Goal: Information Seeking & Learning: Learn about a topic

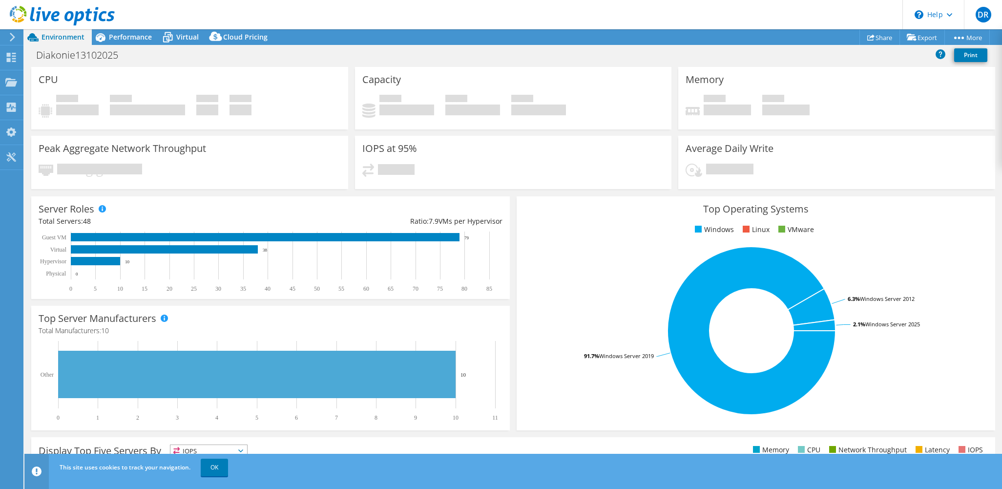
select select "USD"
click at [13, 54] on icon at bounding box center [11, 57] width 12 height 9
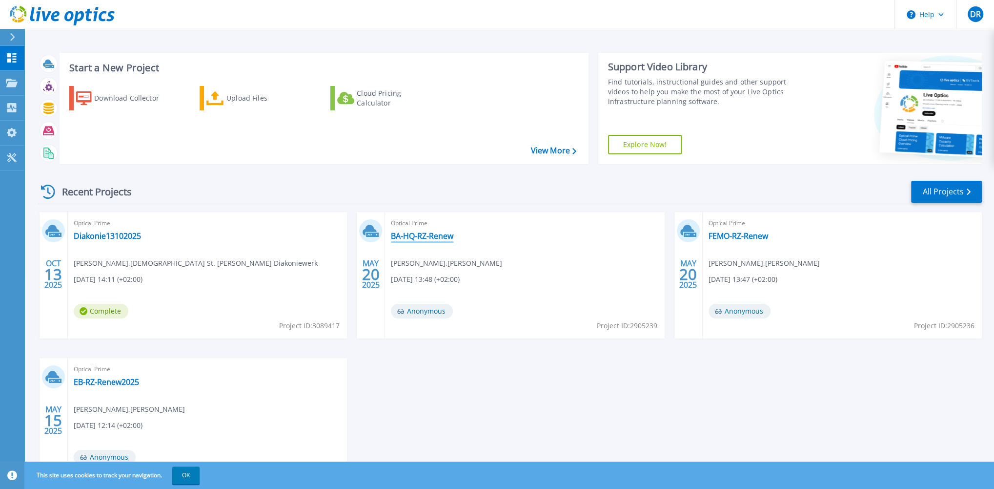
click at [420, 237] on link "BA-HQ-RZ-Renew" at bounding box center [422, 236] width 62 height 10
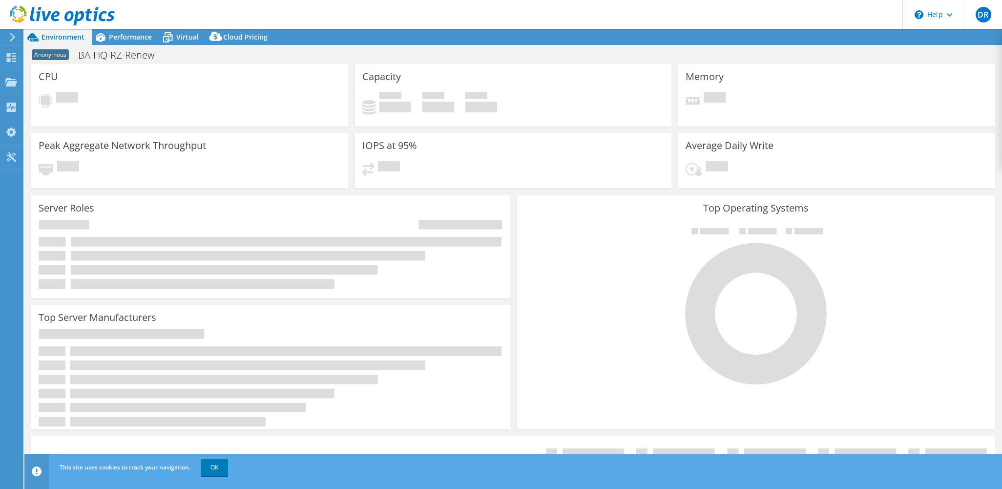
select select "USD"
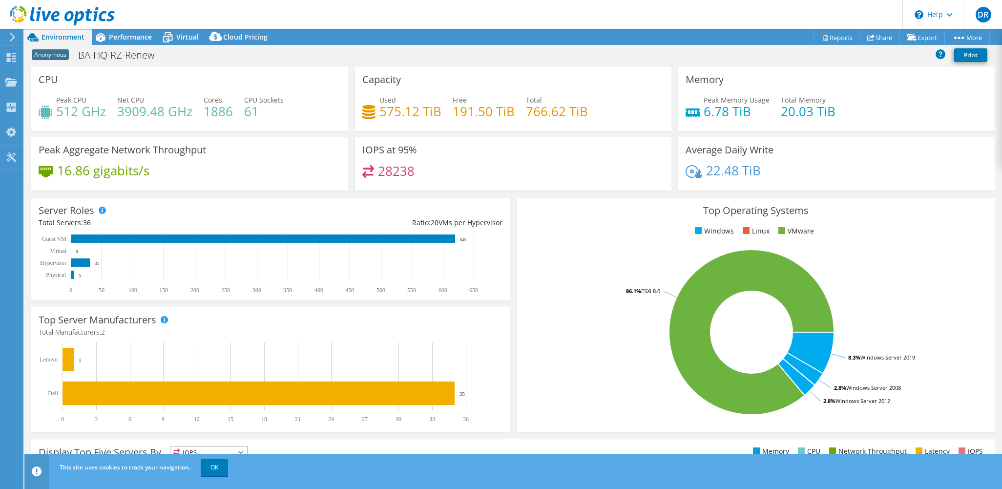
drag, startPoint x: 84, startPoint y: 275, endPoint x: 69, endPoint y: 275, distance: 15.1
click at [69, 275] on rect at bounding box center [266, 263] width 455 height 61
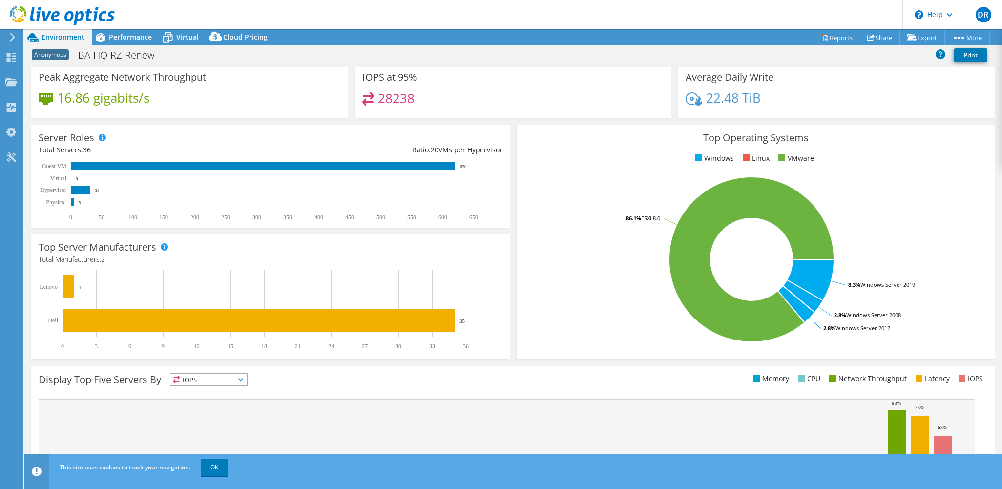
scroll to position [98, 0]
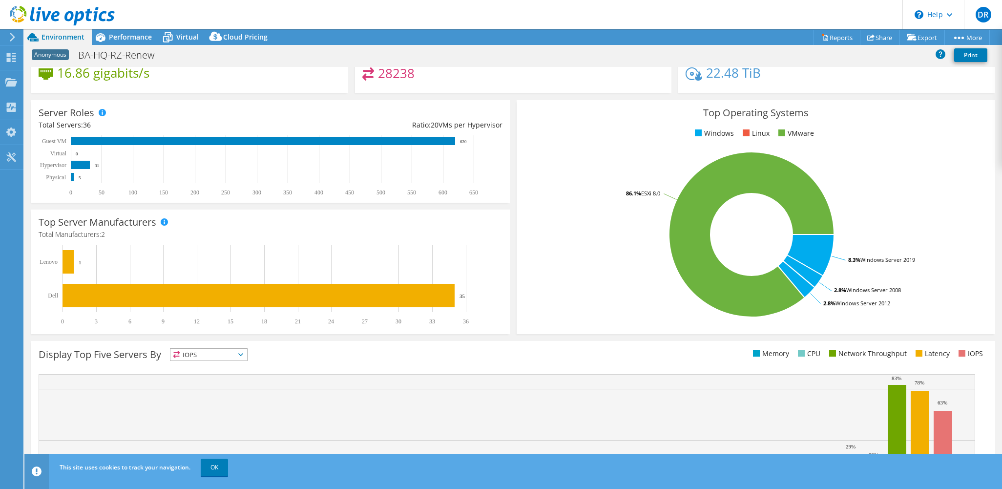
drag, startPoint x: 54, startPoint y: 175, endPoint x: 70, endPoint y: 179, distance: 16.9
click at [70, 179] on rect at bounding box center [266, 165] width 455 height 61
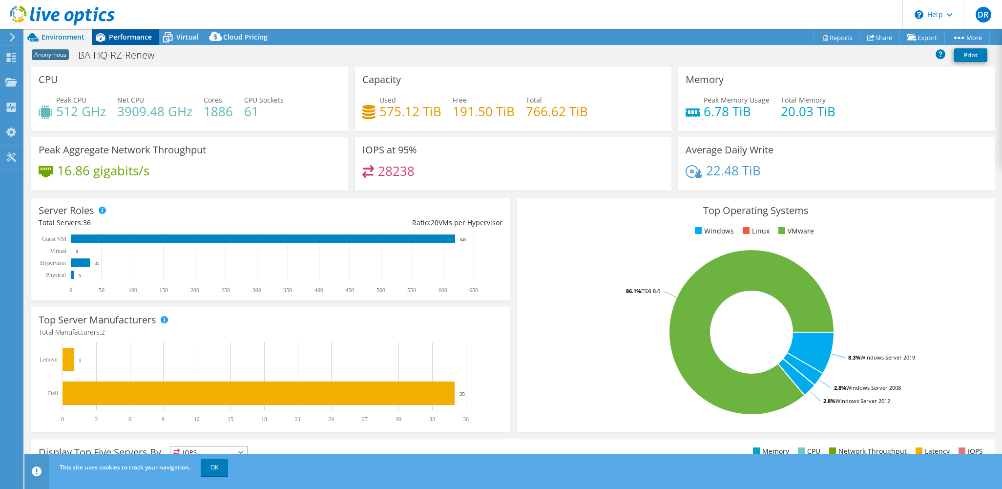
click at [122, 36] on span "Performance" at bounding box center [130, 36] width 43 height 9
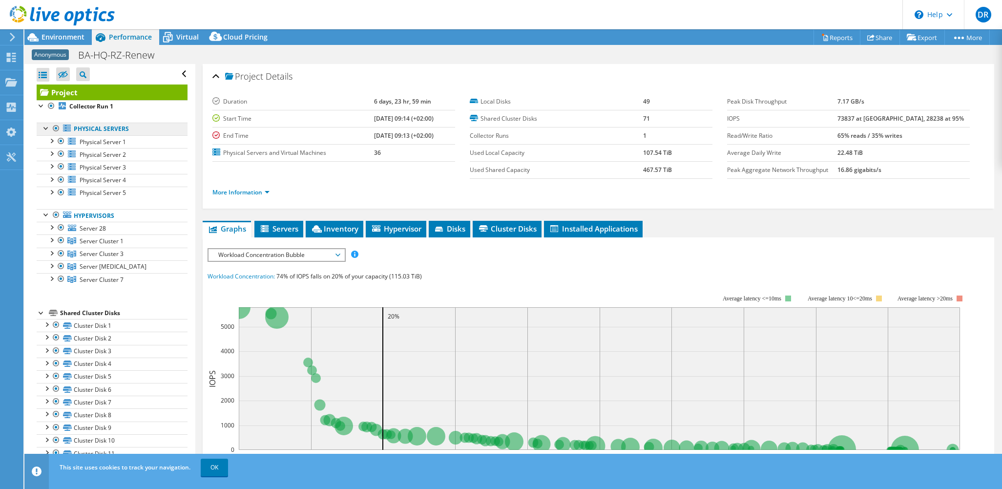
click at [104, 127] on link "Physical Servers" at bounding box center [112, 129] width 151 height 13
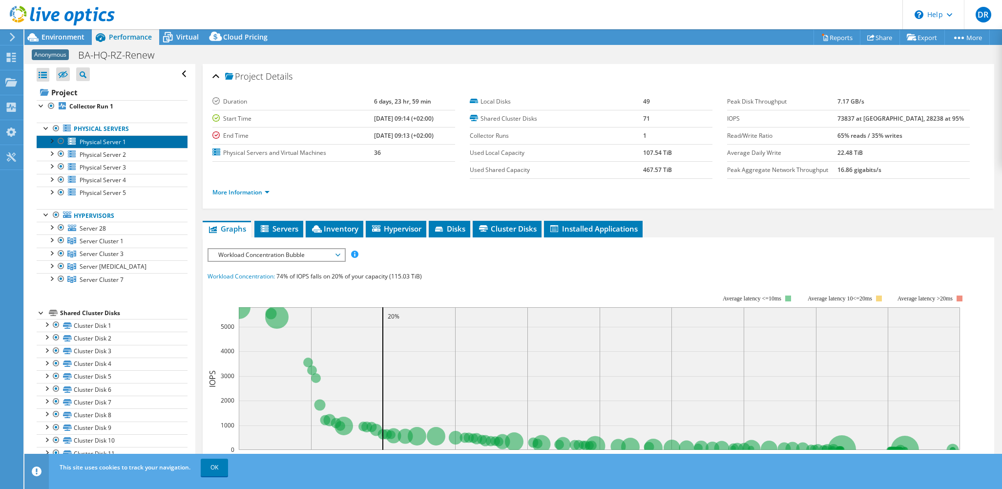
click at [104, 144] on span "Physical Server 1" at bounding box center [103, 142] width 46 height 8
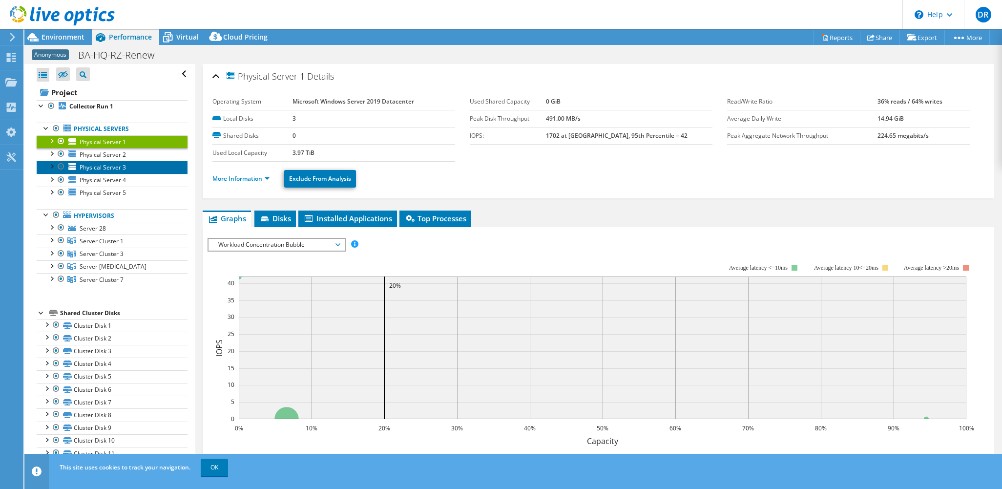
click at [103, 161] on link "Physical Server 3" at bounding box center [112, 167] width 151 height 13
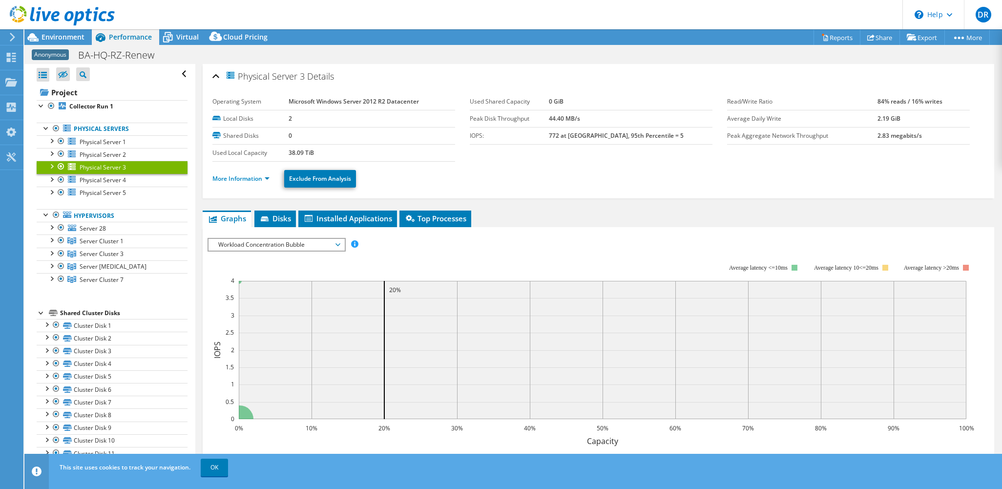
click at [104, 170] on span "Physical Server 3" at bounding box center [103, 167] width 46 height 8
click at [103, 179] on span "Physical Server 4" at bounding box center [103, 180] width 46 height 8
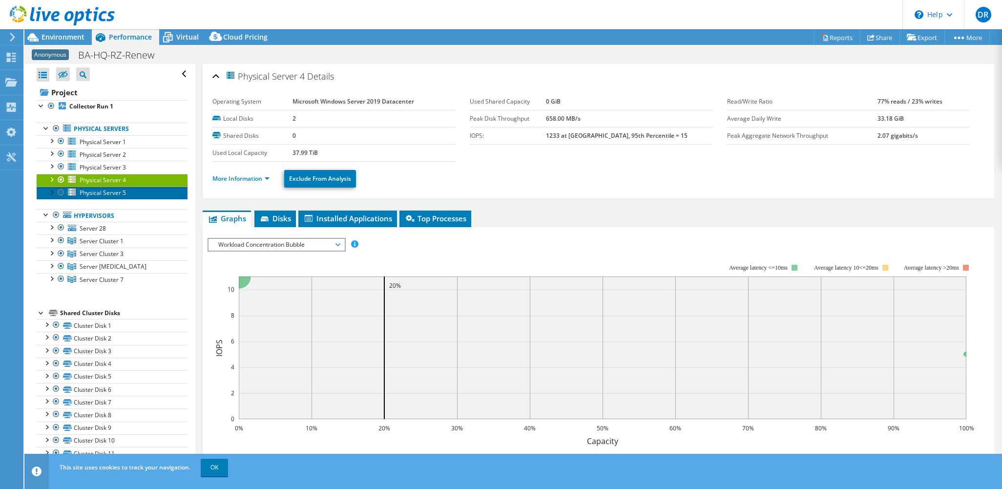
click at [103, 190] on span "Physical Server 5" at bounding box center [103, 192] width 46 height 8
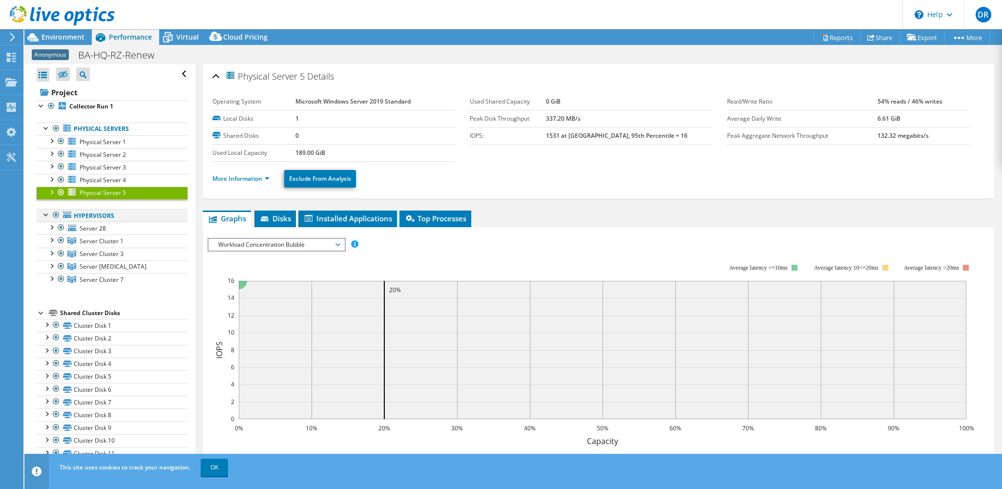
click at [57, 212] on div at bounding box center [56, 215] width 10 height 12
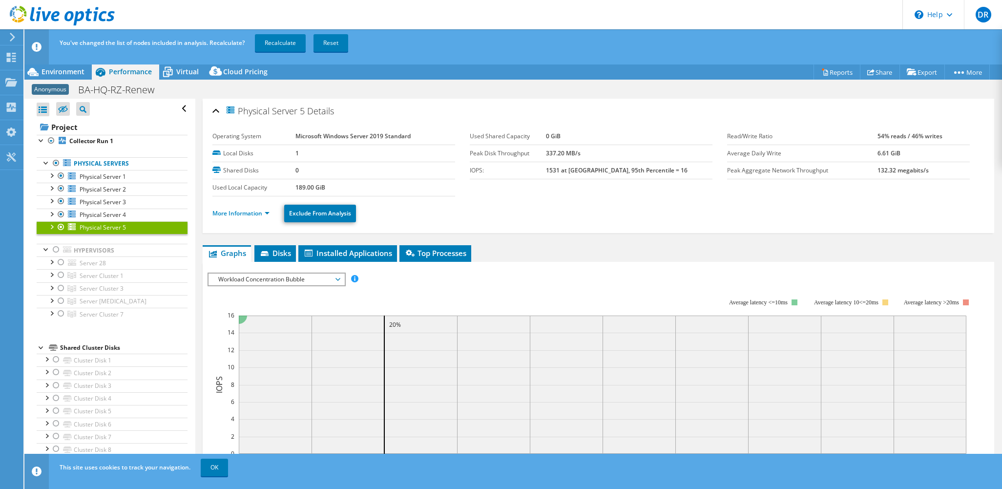
click at [103, 155] on ul "Physical Servers Physical Server 1 Disk 1 Disk 2" at bounding box center [112, 238] width 151 height 183
click at [99, 163] on link "Physical Servers" at bounding box center [112, 163] width 151 height 13
click at [92, 176] on span "Physical Server 1" at bounding box center [103, 176] width 46 height 8
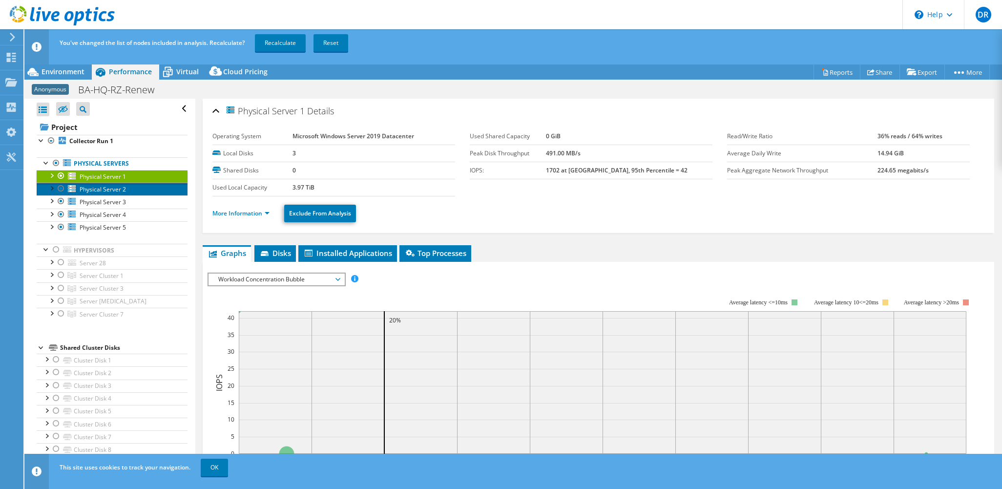
click at [95, 186] on span "Physical Server 2" at bounding box center [103, 189] width 46 height 8
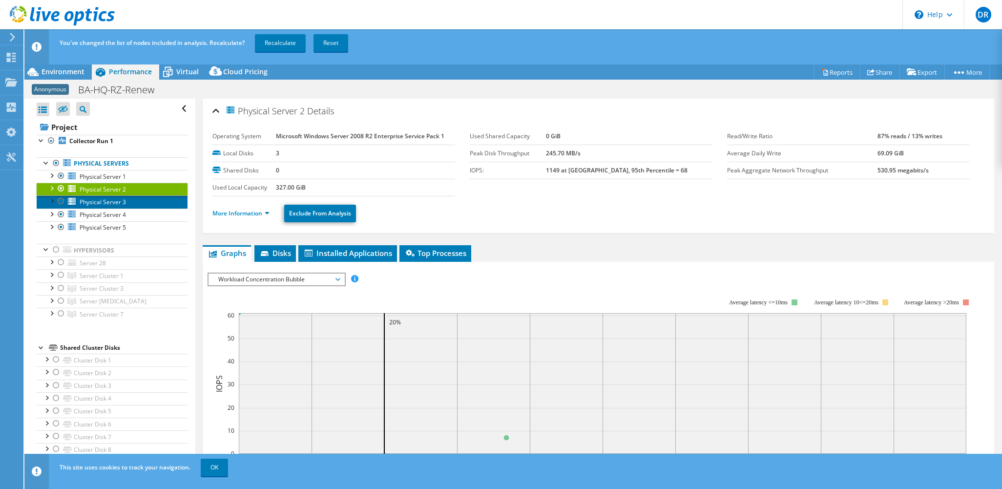
click at [102, 198] on span "Physical Server 3" at bounding box center [103, 202] width 46 height 8
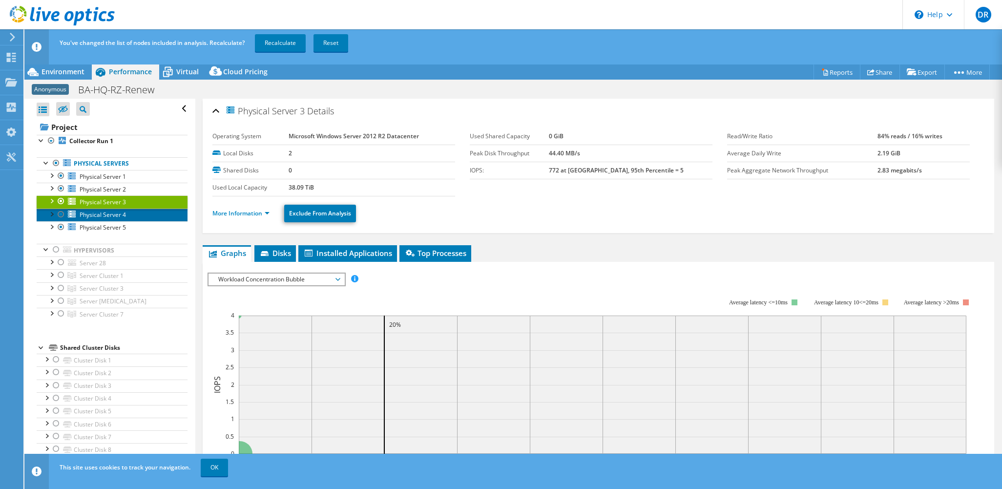
click at [106, 213] on span "Physical Server 4" at bounding box center [103, 214] width 46 height 8
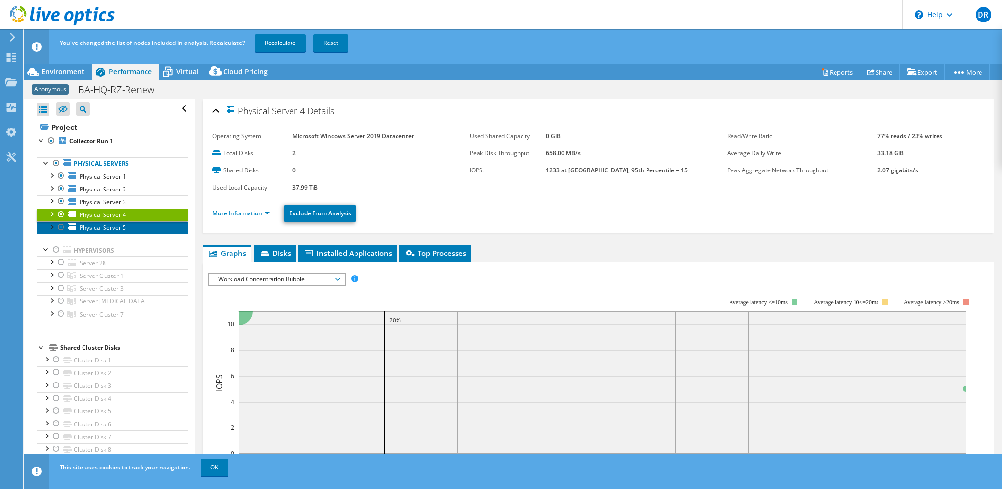
click at [125, 228] on span "Physical Server 5" at bounding box center [103, 227] width 46 height 8
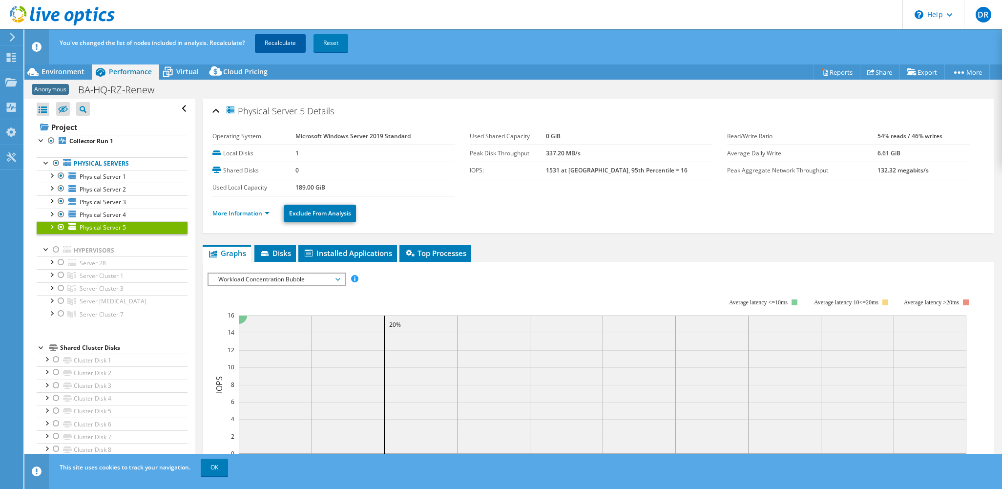
click at [280, 43] on link "Recalculate" at bounding box center [280, 43] width 51 height 18
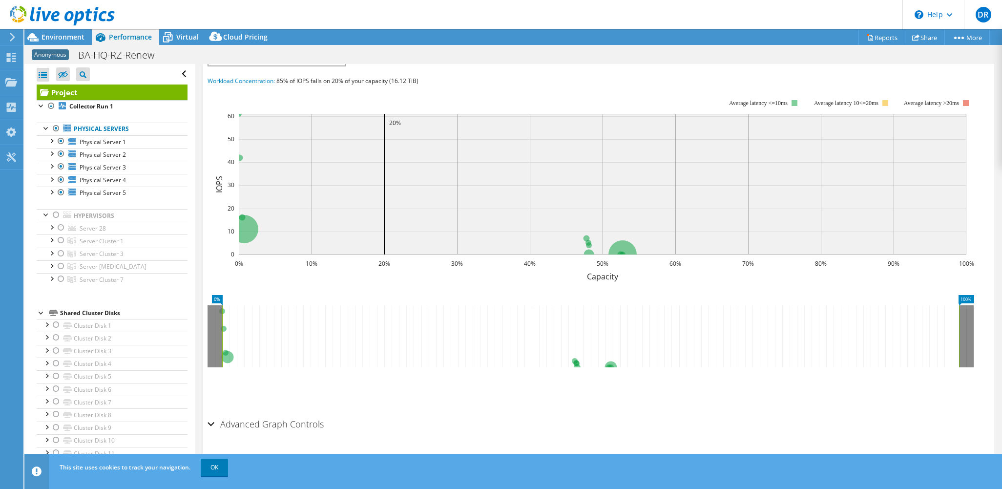
scroll to position [49, 0]
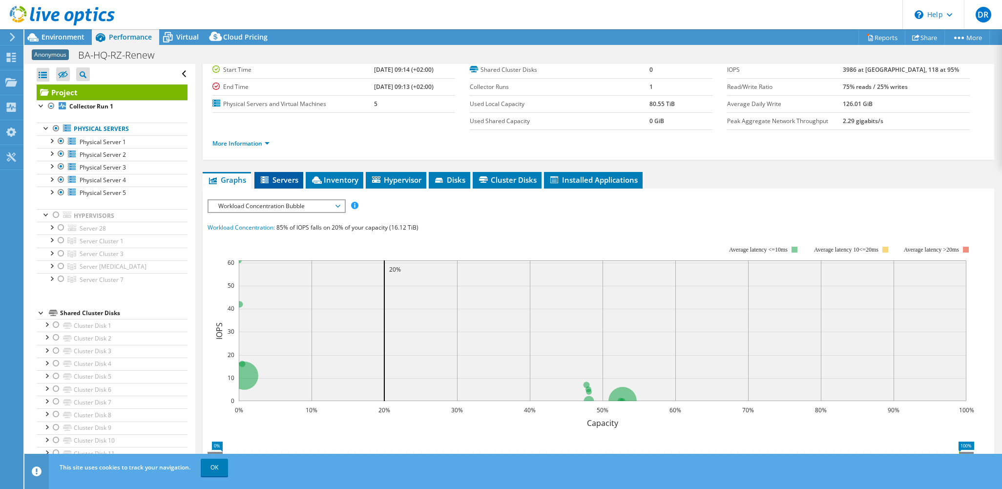
click at [289, 175] on span "Servers" at bounding box center [278, 180] width 39 height 10
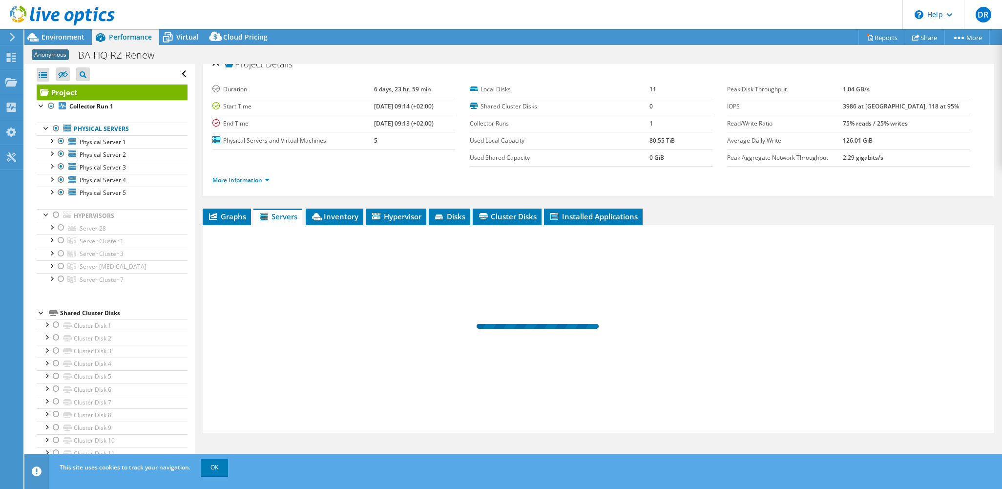
scroll to position [11, 0]
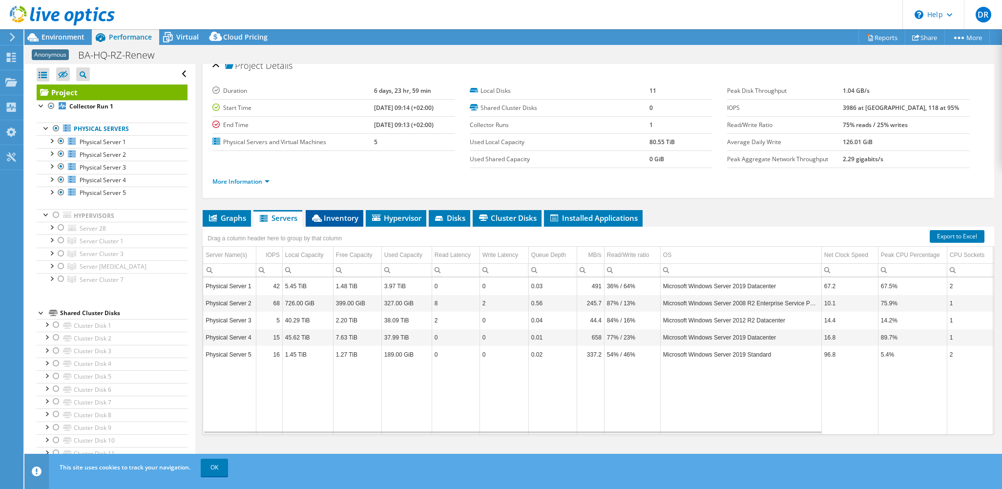
click at [345, 218] on span "Inventory" at bounding box center [334, 218] width 48 height 10
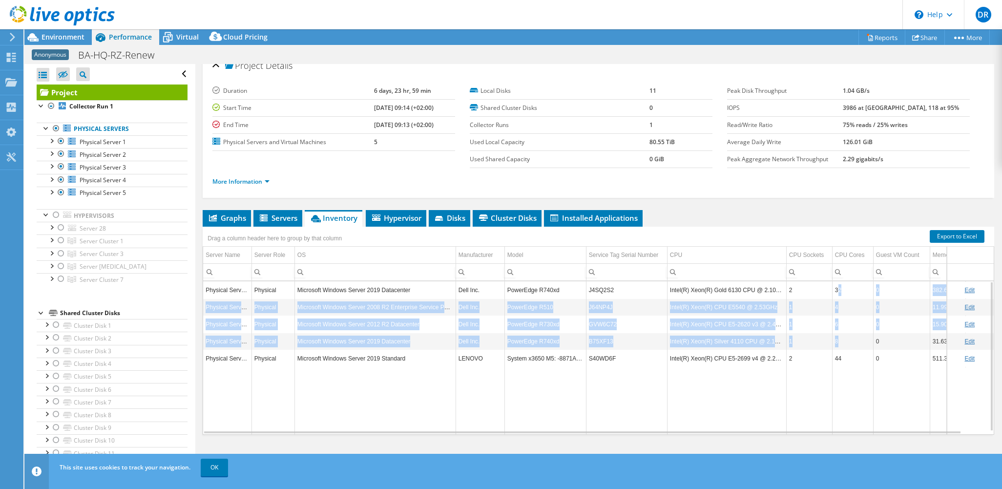
drag, startPoint x: 837, startPoint y: 286, endPoint x: 846, endPoint y: 334, distance: 49.8
click at [846, 334] on tbody "Physical Server 1 Physical Microsoft Windows Server 2019 Datacenter Dell Inc. P…" at bounding box center [607, 358] width 809 height 154
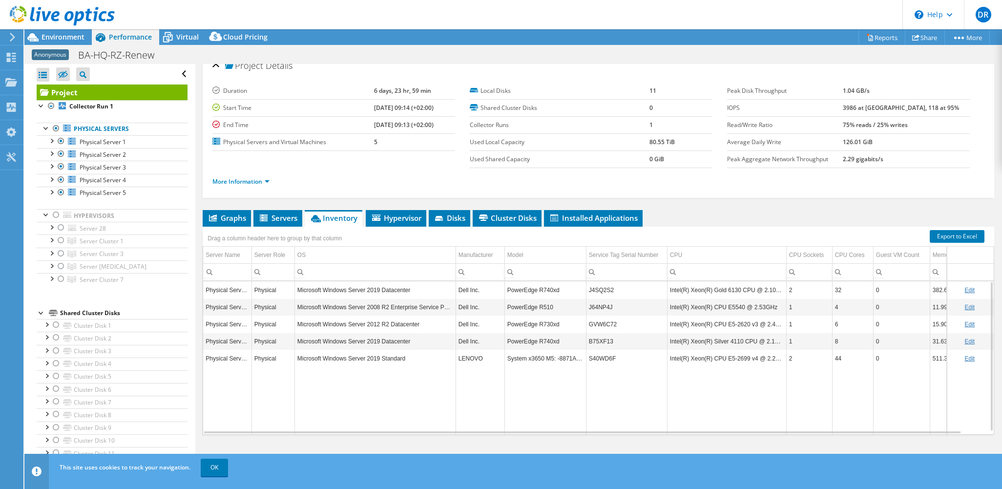
drag, startPoint x: 846, startPoint y: 334, endPoint x: 850, endPoint y: 356, distance: 21.7
click at [850, 356] on td "44" at bounding box center [852, 358] width 41 height 17
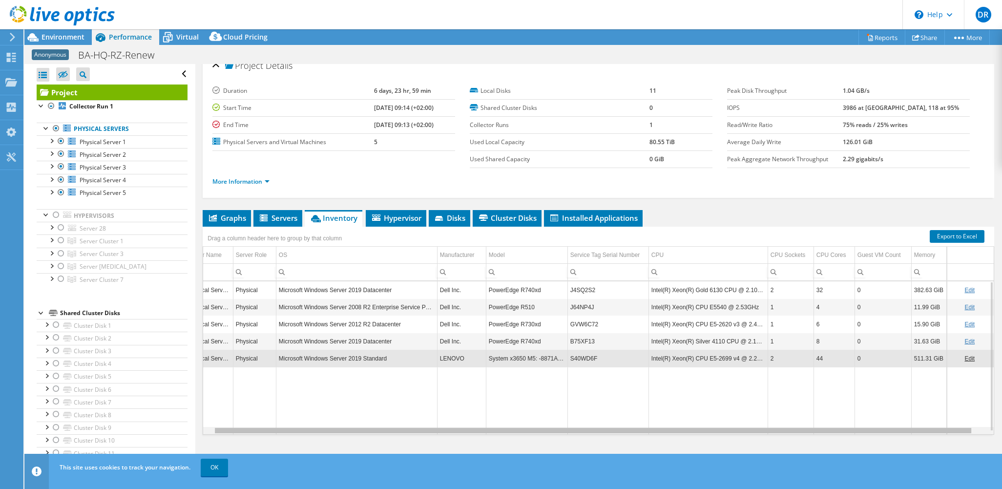
scroll to position [0, 26]
drag, startPoint x: 861, startPoint y: 429, endPoint x: 921, endPoint y: 426, distance: 59.6
click at [921, 426] on body "DR End User [PERSON_NAME] [PERSON_NAME][EMAIL_ADDRESS][PERSON_NAME][DOMAIN_NAME…" at bounding box center [501, 244] width 1002 height 489
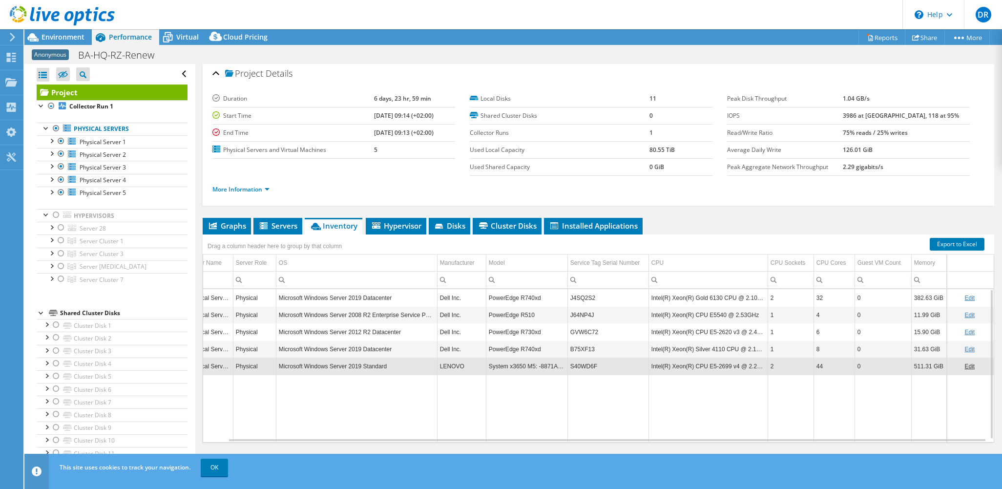
scroll to position [0, 0]
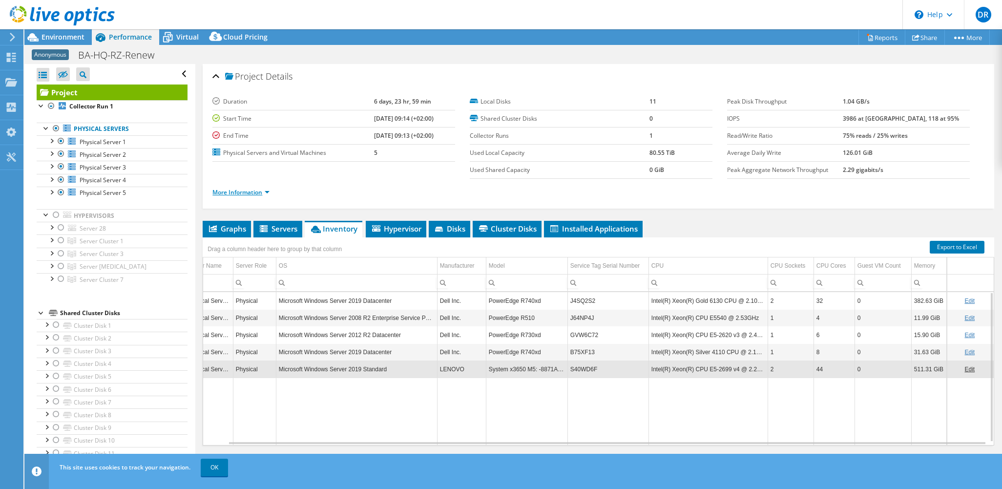
click at [258, 189] on link "More Information" at bounding box center [240, 192] width 57 height 8
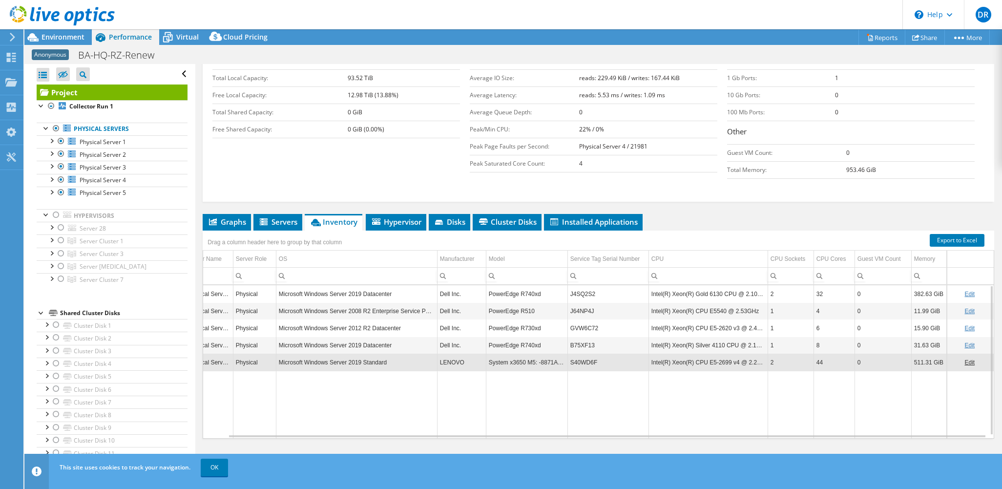
scroll to position [157, 0]
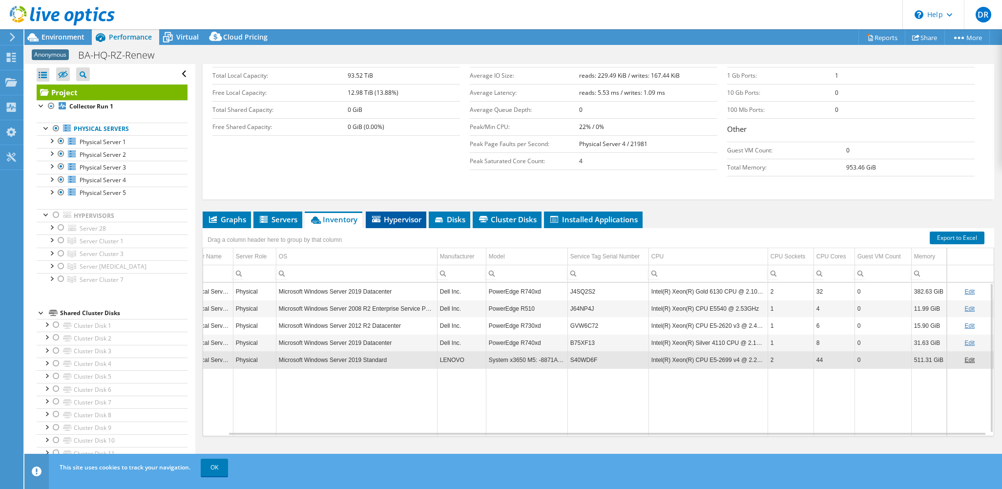
click at [394, 215] on span "Hypervisor" at bounding box center [396, 219] width 51 height 10
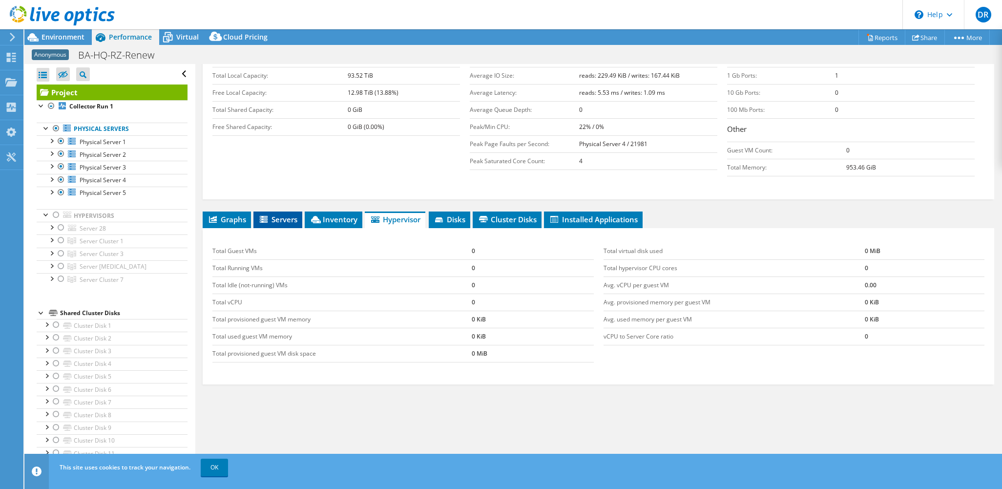
click at [280, 218] on span "Servers" at bounding box center [277, 219] width 39 height 10
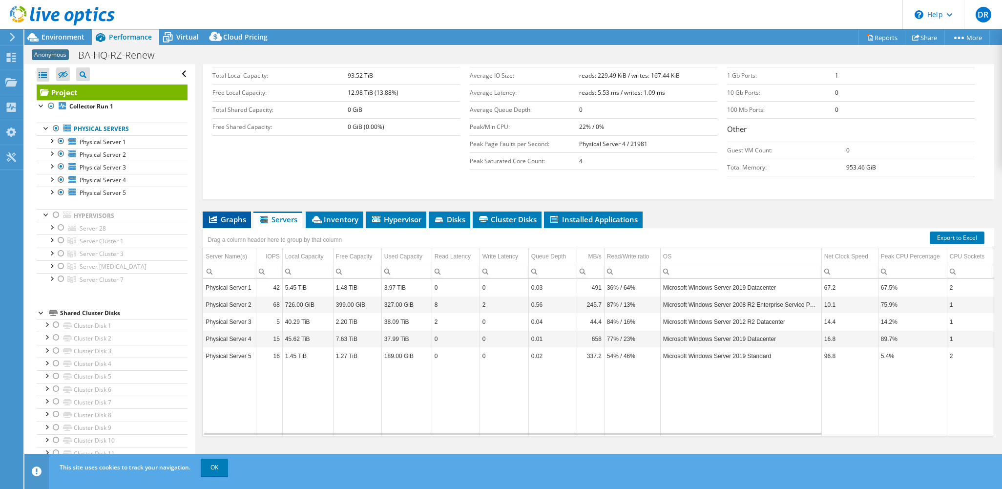
click at [234, 218] on span "Graphs" at bounding box center [226, 219] width 39 height 10
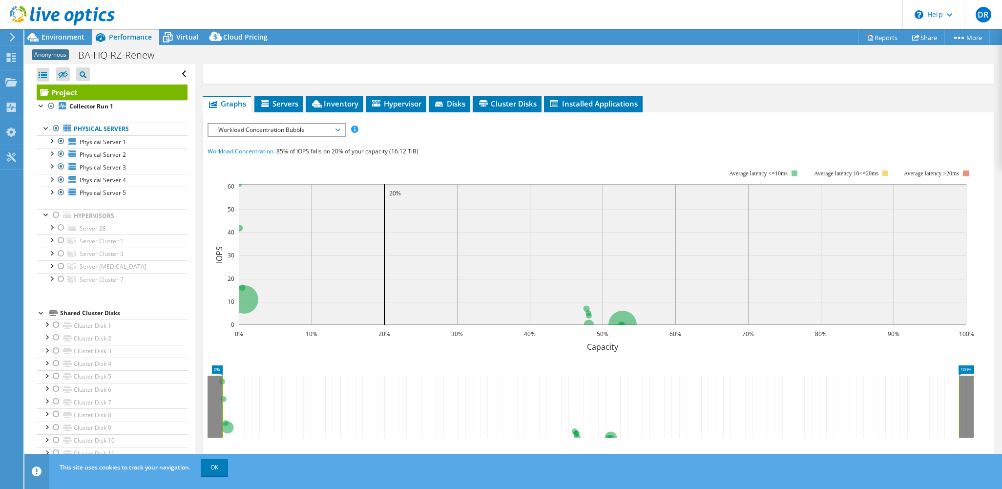
scroll to position [304, 0]
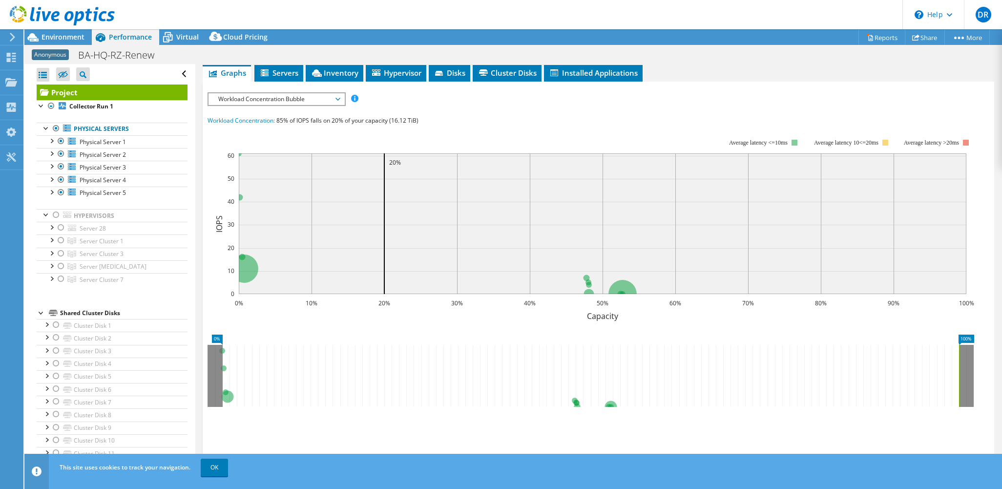
click at [338, 98] on span "Workload Concentration Bubble" at bounding box center [275, 99] width 125 height 12
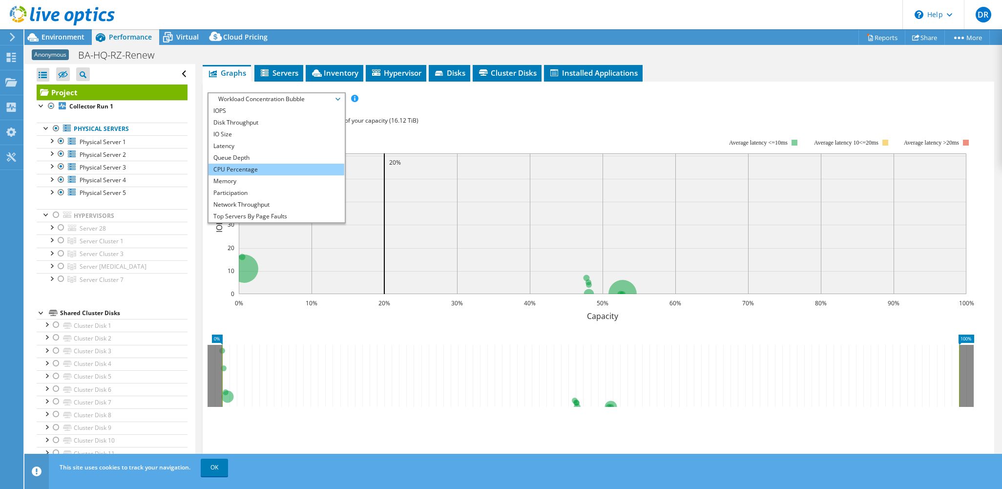
click at [296, 166] on li "CPU Percentage" at bounding box center [275, 170] width 135 height 12
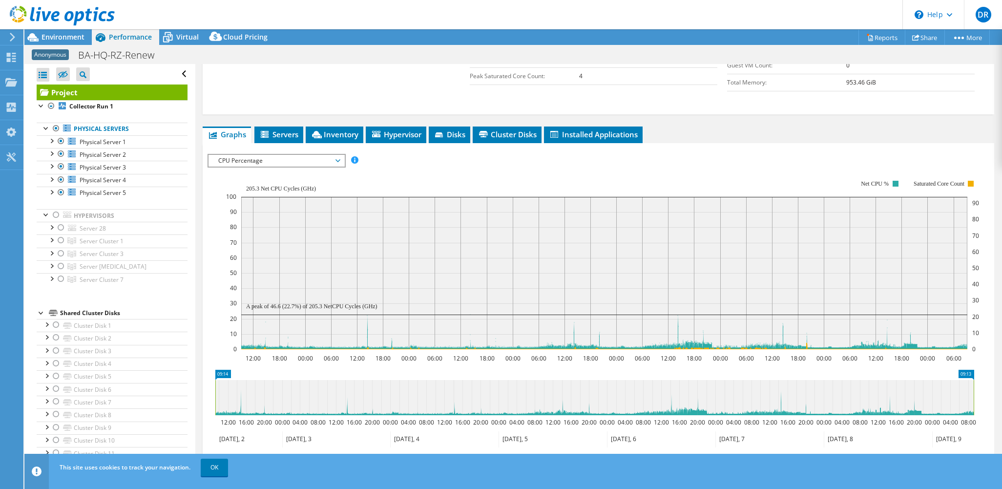
scroll to position [233, 0]
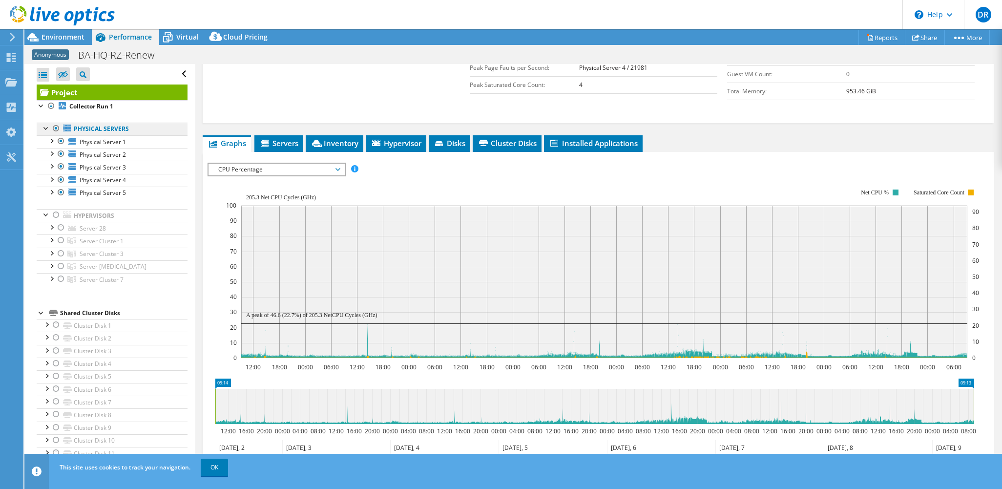
click at [92, 129] on link "Physical Servers" at bounding box center [112, 129] width 151 height 13
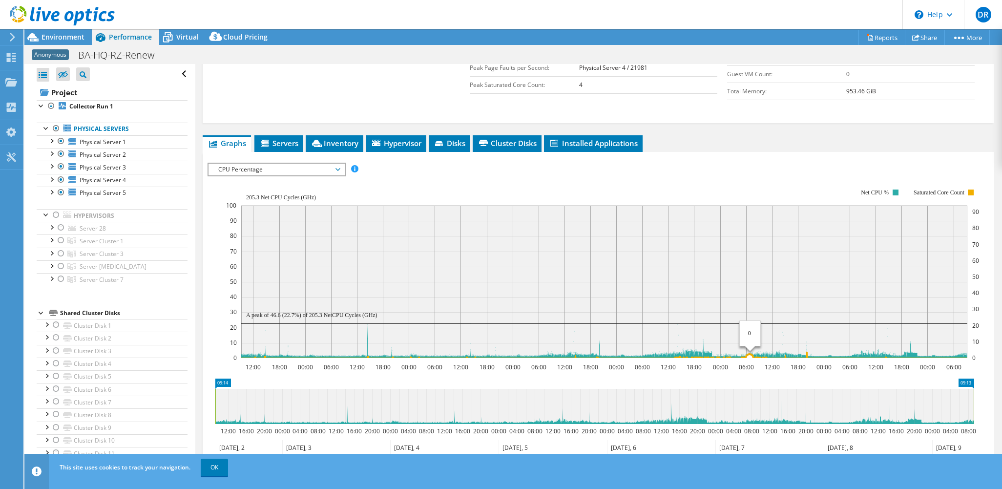
drag, startPoint x: 695, startPoint y: 354, endPoint x: 750, endPoint y: 350, distance: 55.3
click at [750, 351] on g at bounding box center [604, 356] width 726 height 11
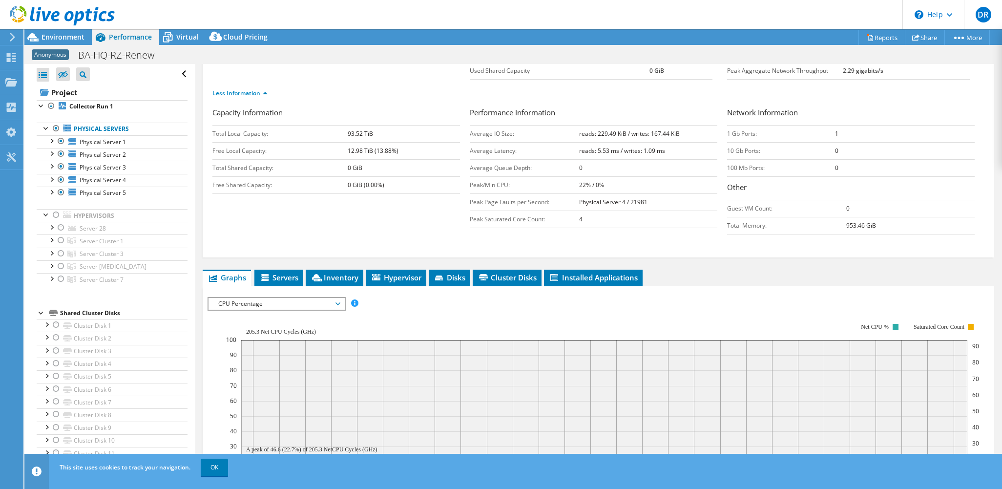
scroll to position [87, 0]
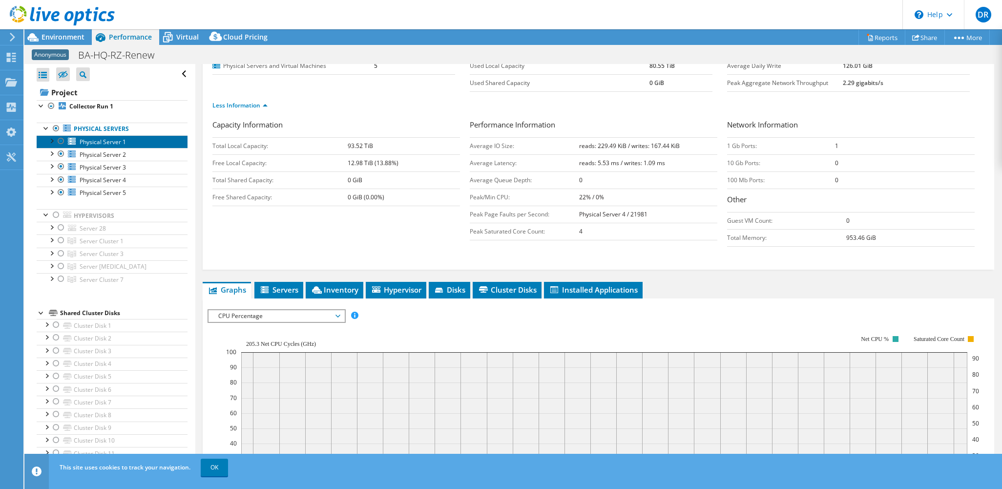
click at [104, 138] on span "Physical Server 1" at bounding box center [103, 142] width 46 height 8
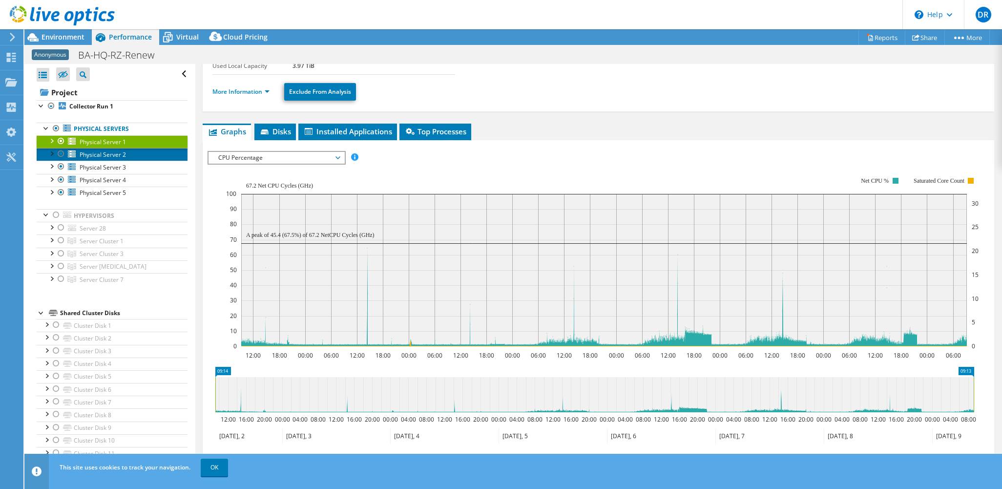
click at [124, 155] on span "Physical Server 2" at bounding box center [103, 154] width 46 height 8
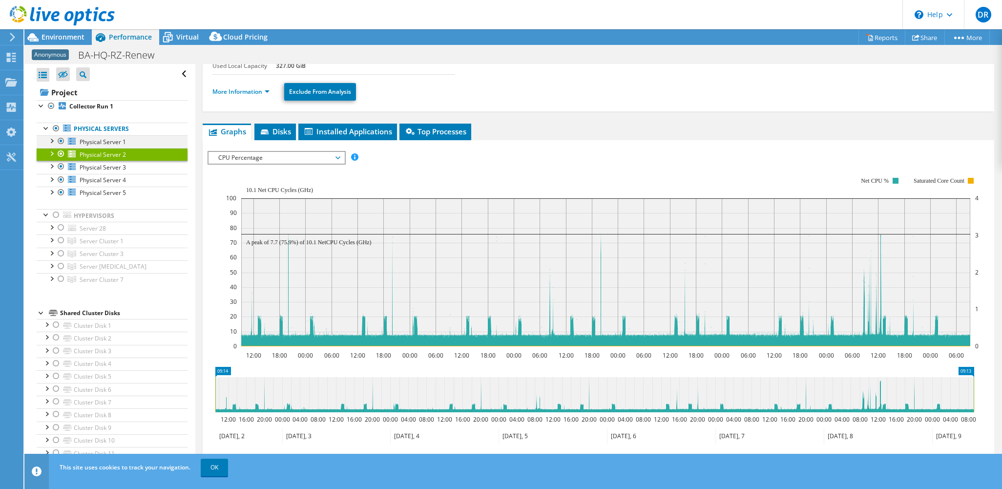
click at [52, 137] on div at bounding box center [51, 140] width 10 height 10
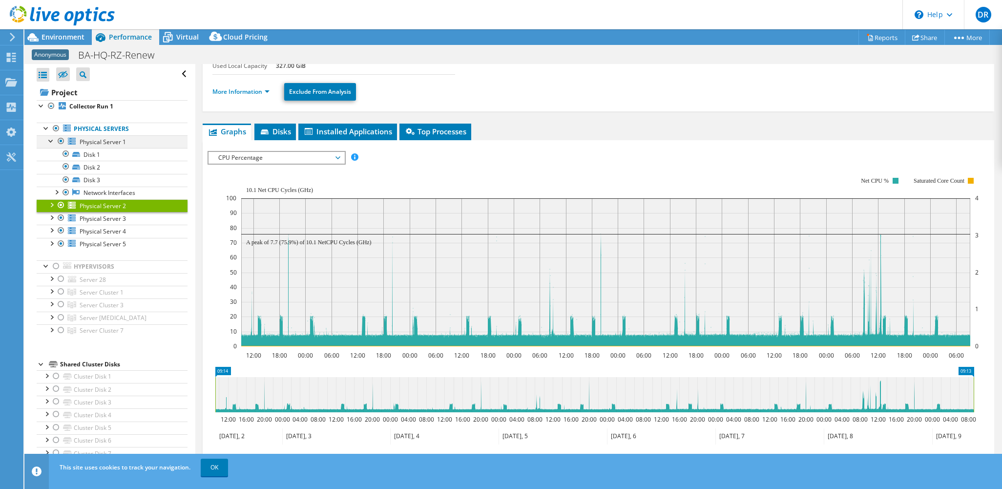
click at [57, 139] on div at bounding box center [61, 141] width 10 height 12
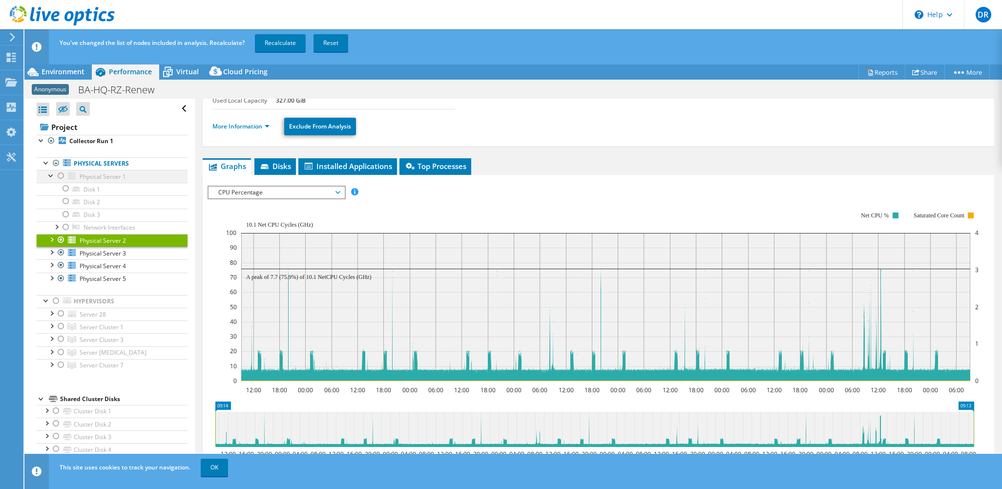
click at [60, 175] on div at bounding box center [61, 176] width 10 height 12
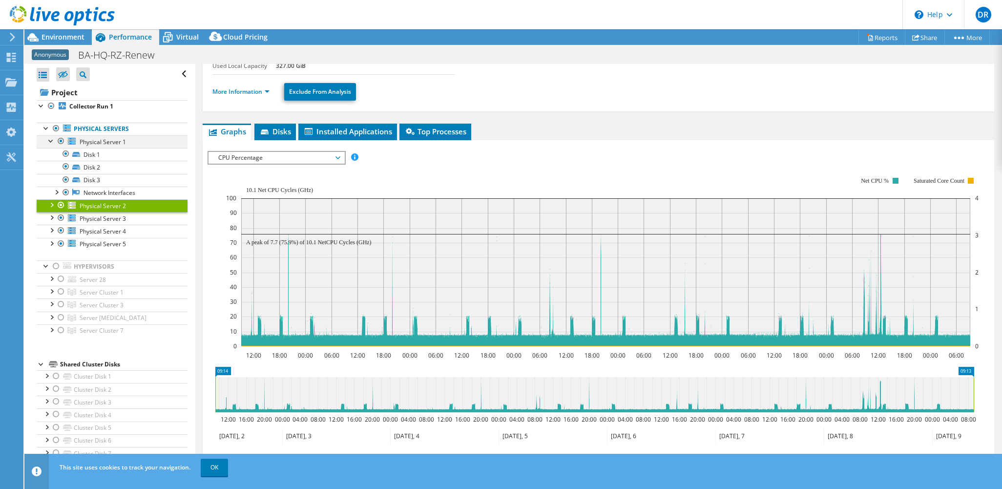
click at [50, 141] on div at bounding box center [51, 140] width 10 height 10
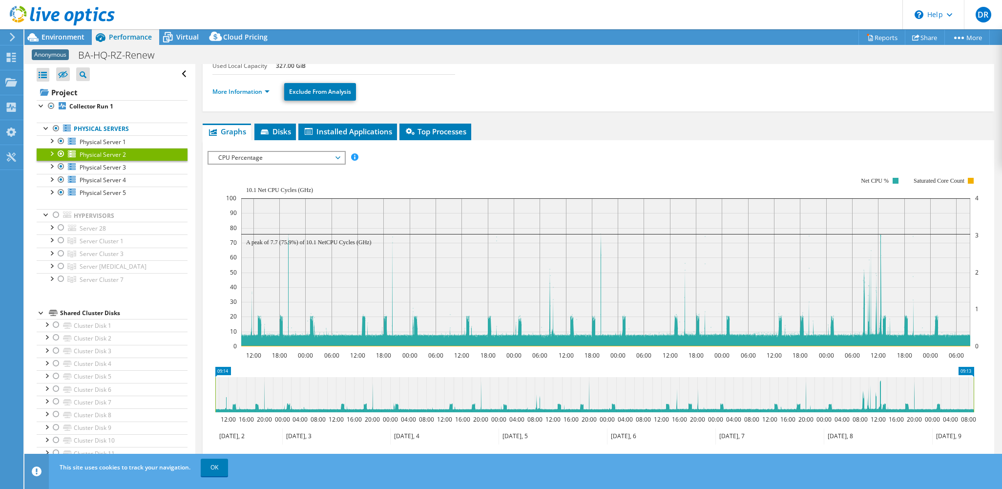
click at [586, 172] on rect at bounding box center [602, 261] width 753 height 195
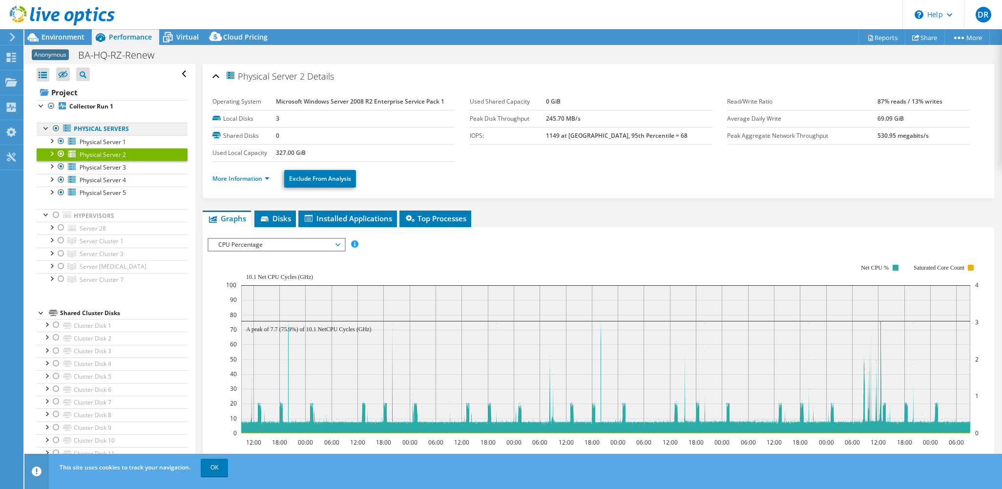
click at [102, 130] on link "Physical Servers" at bounding box center [112, 129] width 151 height 13
click at [89, 126] on link "Physical Servers" at bounding box center [112, 129] width 151 height 13
click at [144, 131] on link "Physical Servers" at bounding box center [112, 129] width 151 height 13
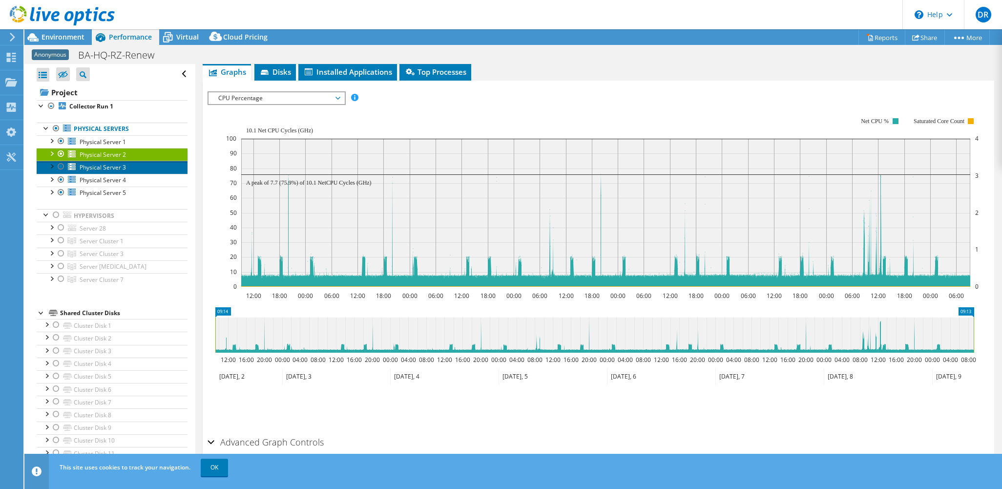
click at [112, 168] on span "Physical Server 3" at bounding box center [103, 167] width 46 height 8
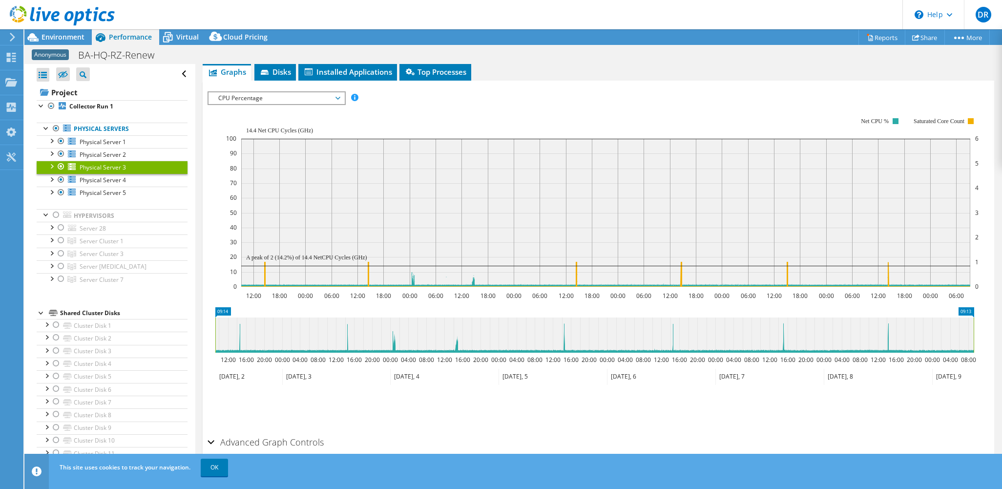
scroll to position [0, 0]
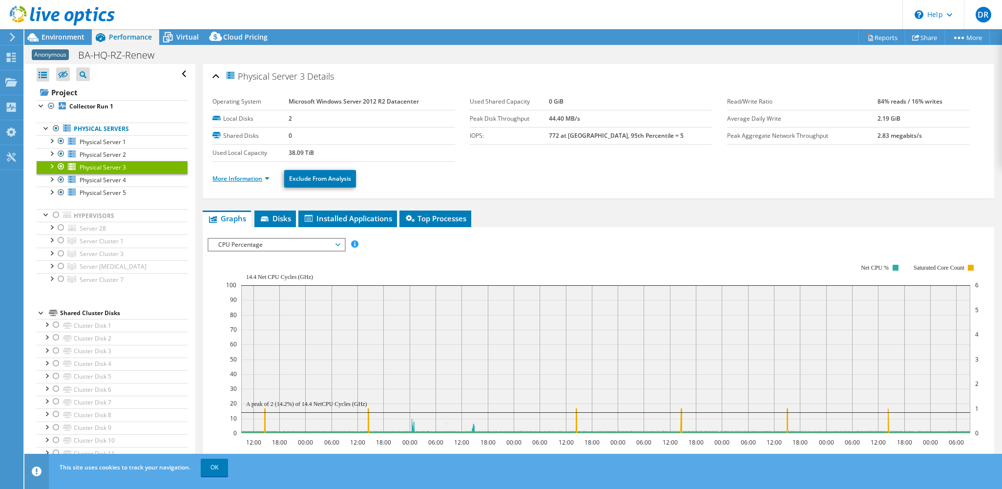
click at [268, 176] on link "More Information" at bounding box center [240, 178] width 57 height 8
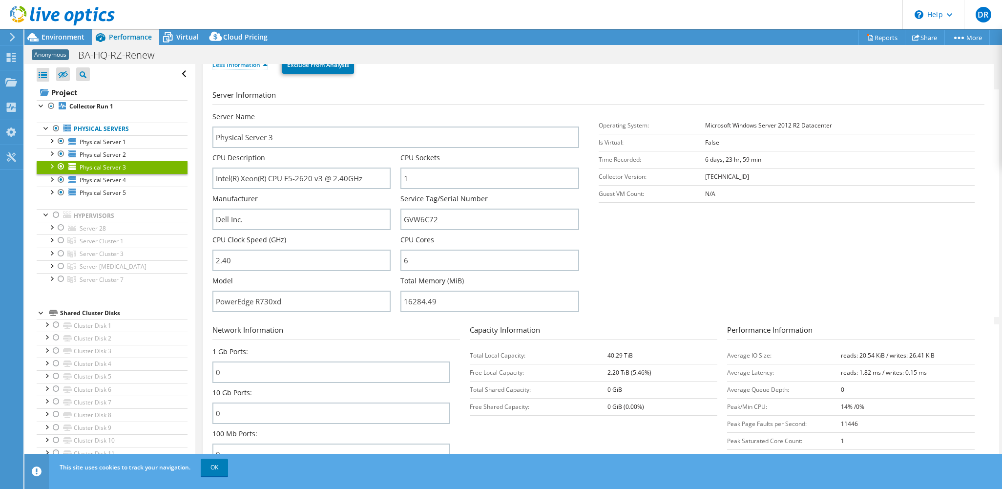
scroll to position [146, 0]
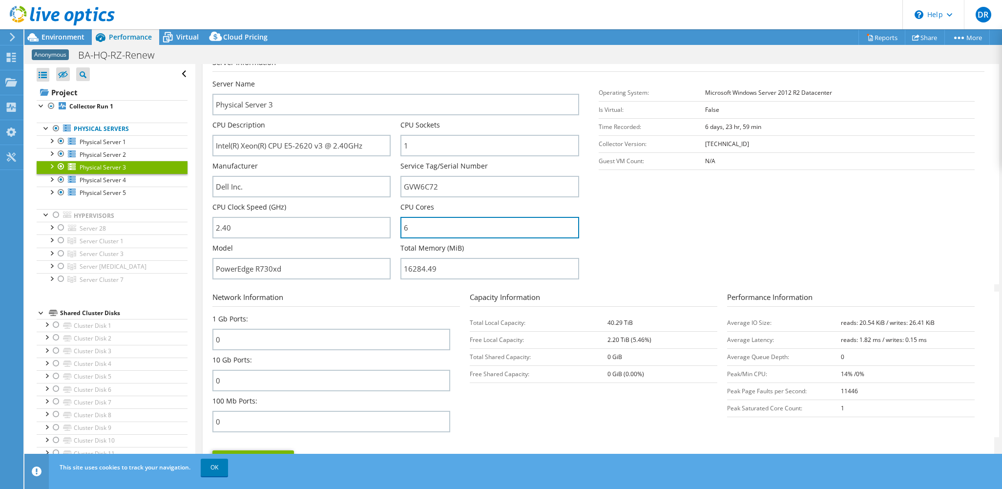
drag, startPoint x: 409, startPoint y: 229, endPoint x: 392, endPoint y: 232, distance: 16.4
click at [392, 79] on div "Server Name Physical Server 3 CPU Description Intel(R) Xeon(R) CPU E5-2620 v3 @…" at bounding box center [400, 79] width 376 height 0
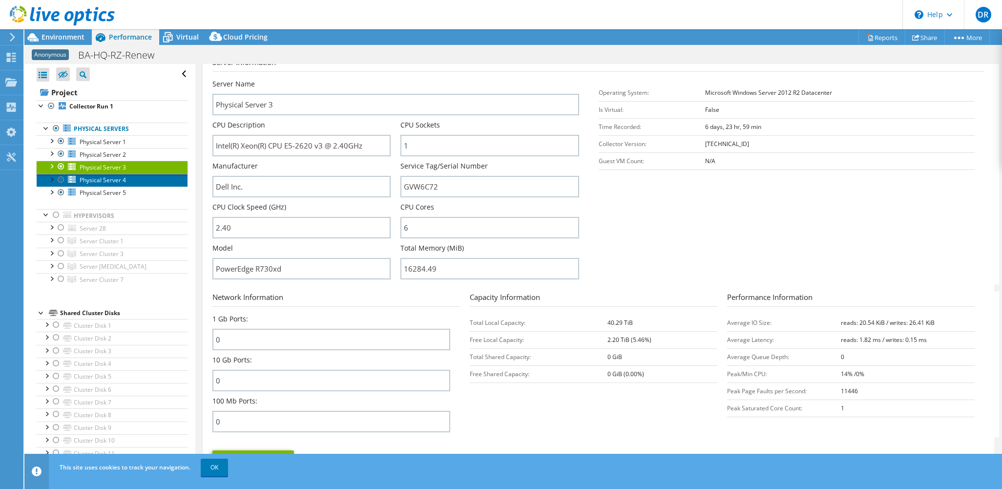
click at [108, 181] on span "Physical Server 4" at bounding box center [103, 180] width 46 height 8
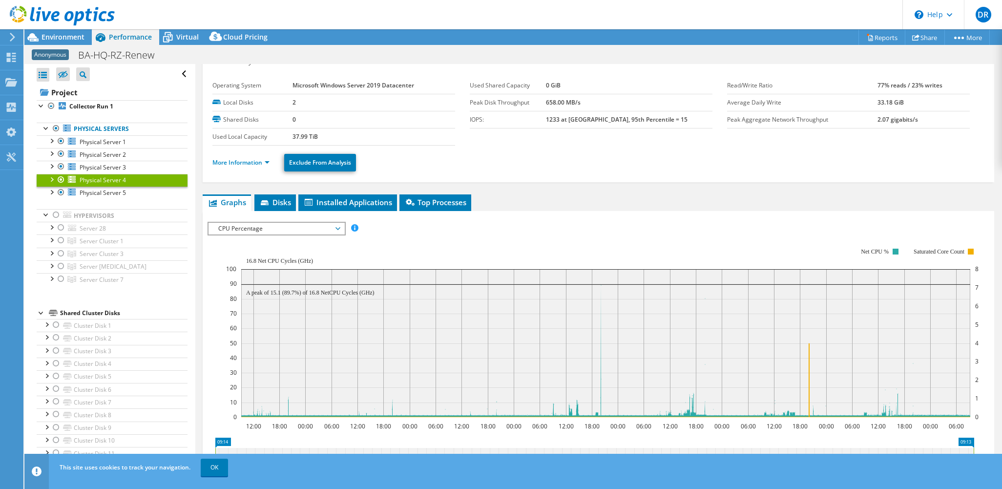
scroll to position [0, 0]
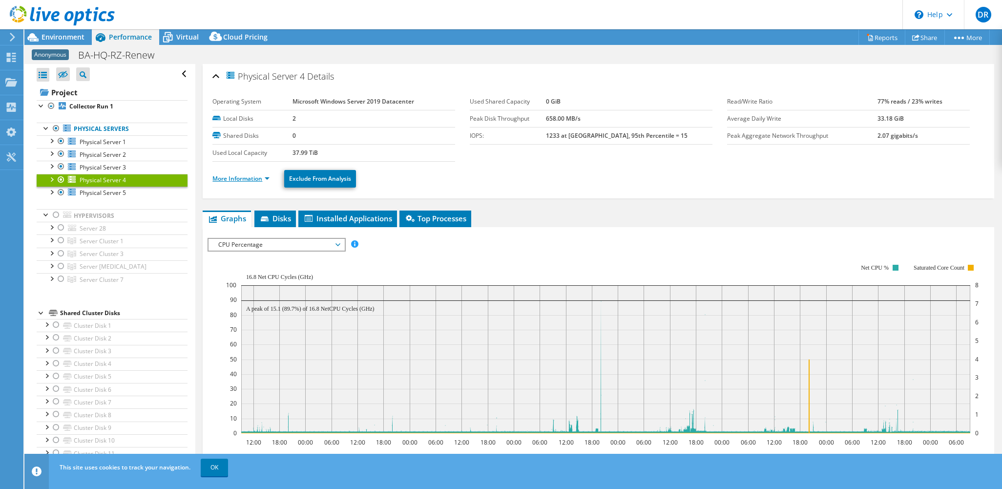
click at [268, 177] on link "More Information" at bounding box center [240, 178] width 57 height 8
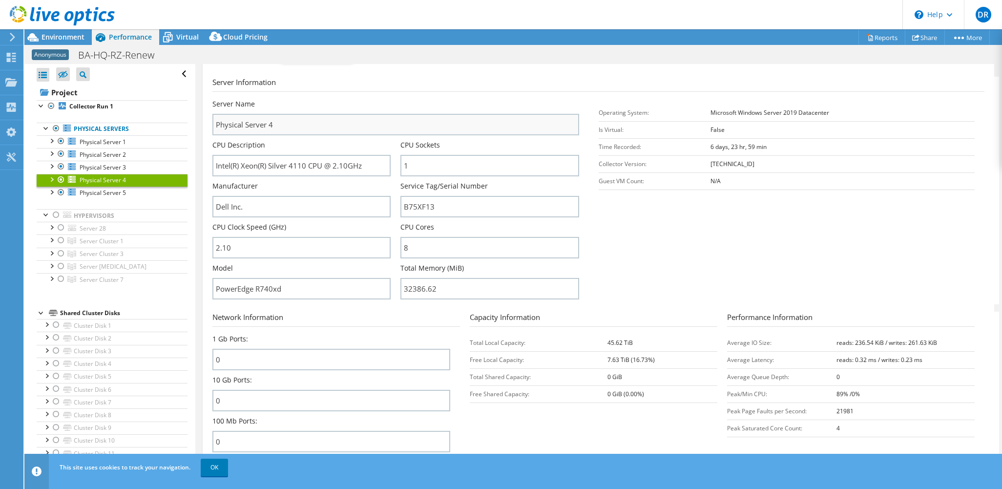
scroll to position [146, 0]
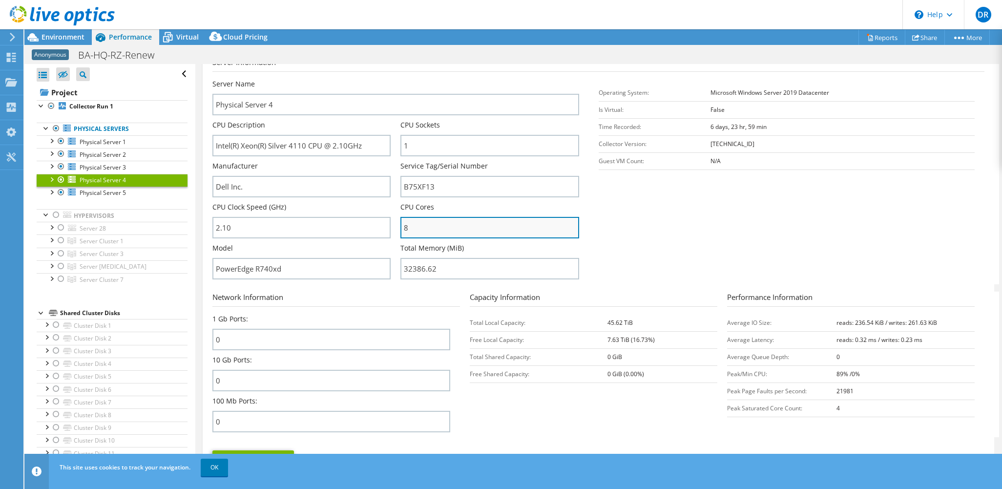
click at [423, 230] on input "8" at bounding box center [489, 227] width 178 height 21
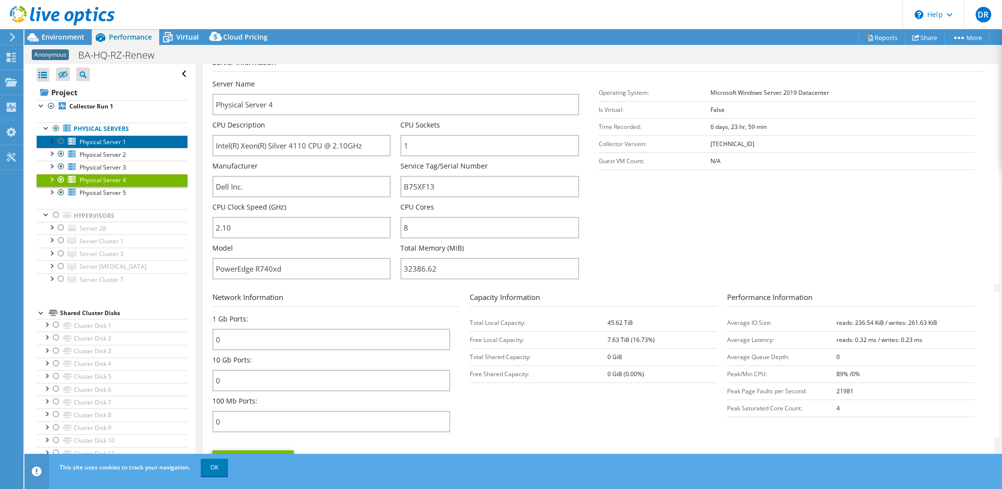
click at [116, 139] on span "Physical Server 1" at bounding box center [103, 142] width 46 height 8
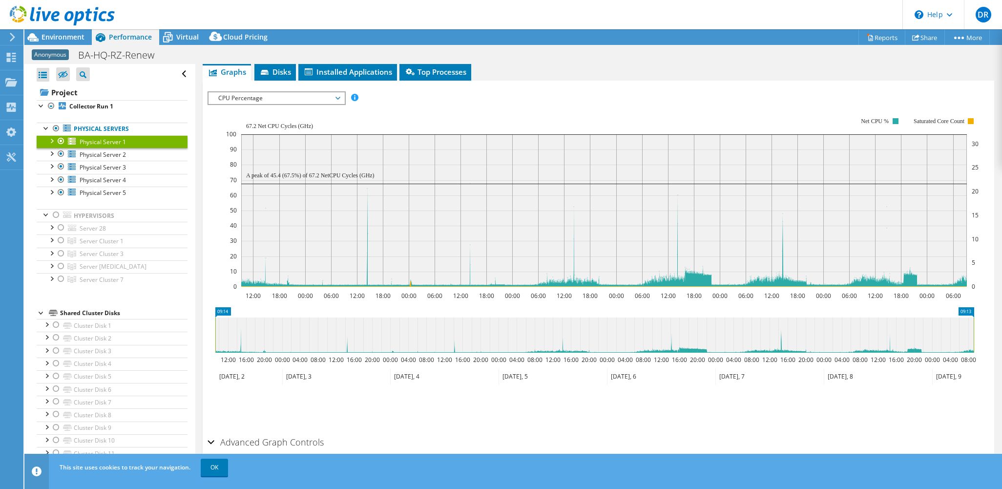
scroll to position [49, 0]
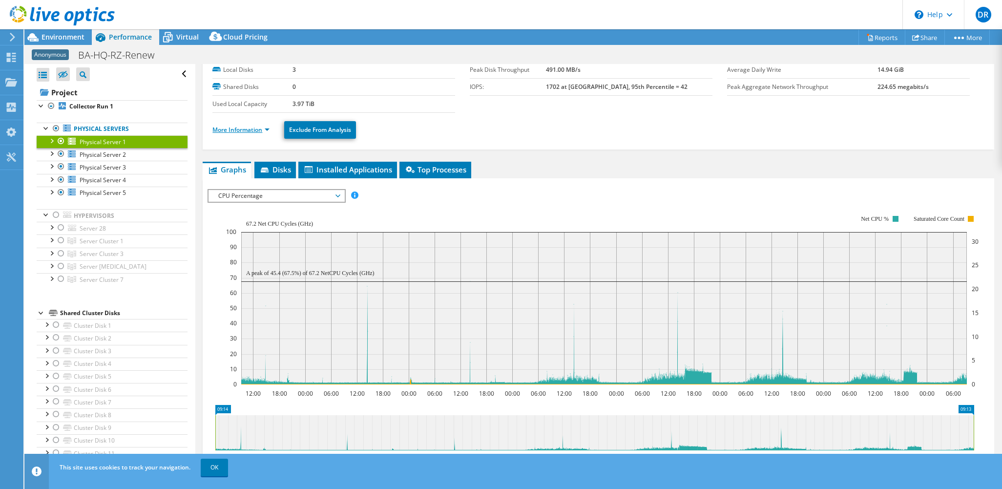
click at [268, 130] on link "More Information" at bounding box center [240, 129] width 57 height 8
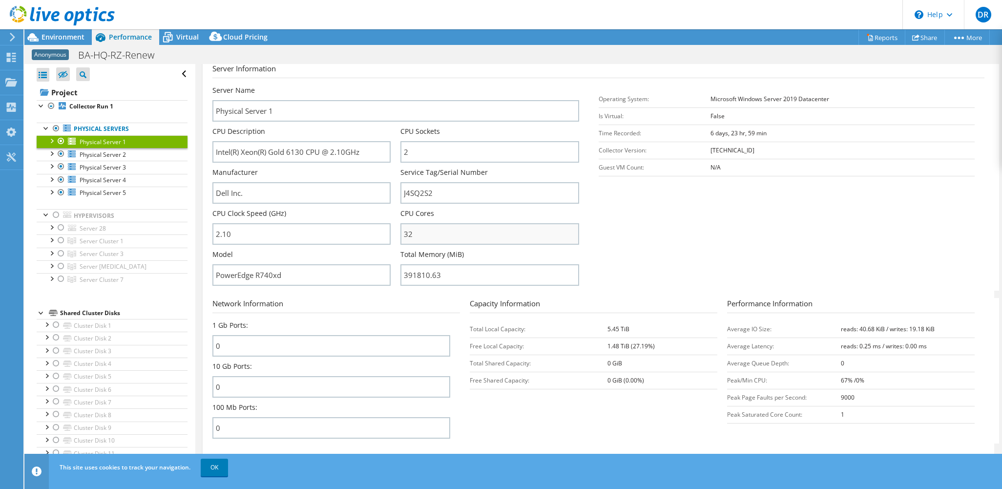
scroll to position [146, 0]
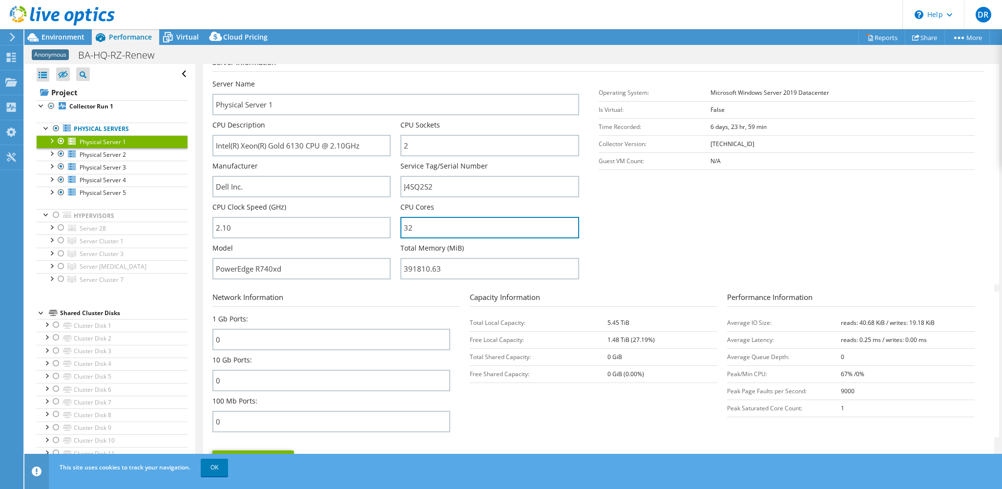
drag, startPoint x: 420, startPoint y: 226, endPoint x: 394, endPoint y: 229, distance: 26.0
click at [394, 79] on div "Server Name Physical Server 1 CPU Description Intel(R) Xeon(R) Gold 6130 CPU @ …" at bounding box center [400, 79] width 376 height 0
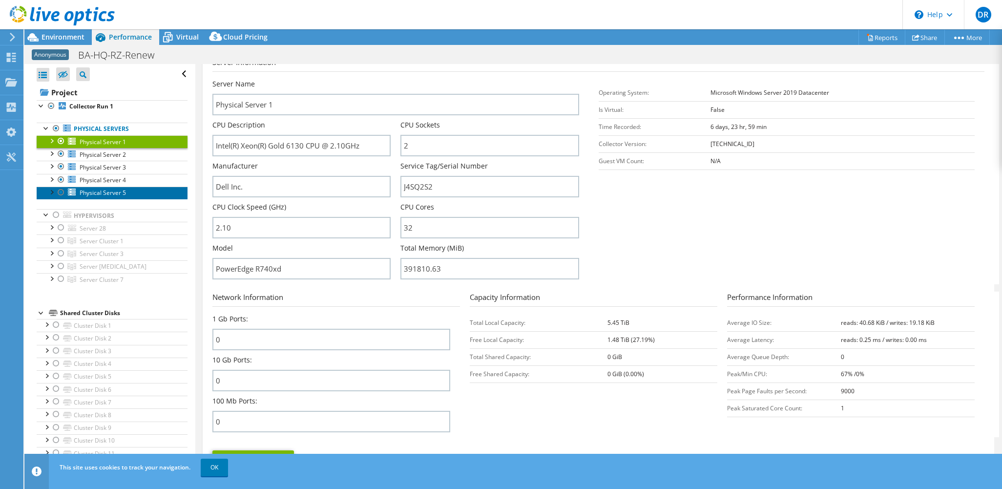
click at [104, 191] on span "Physical Server 5" at bounding box center [103, 192] width 46 height 8
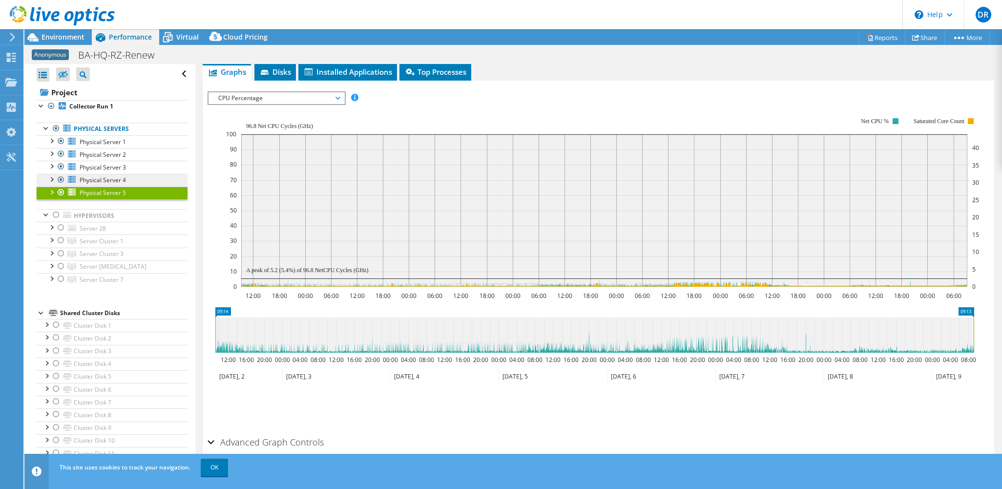
scroll to position [145, 0]
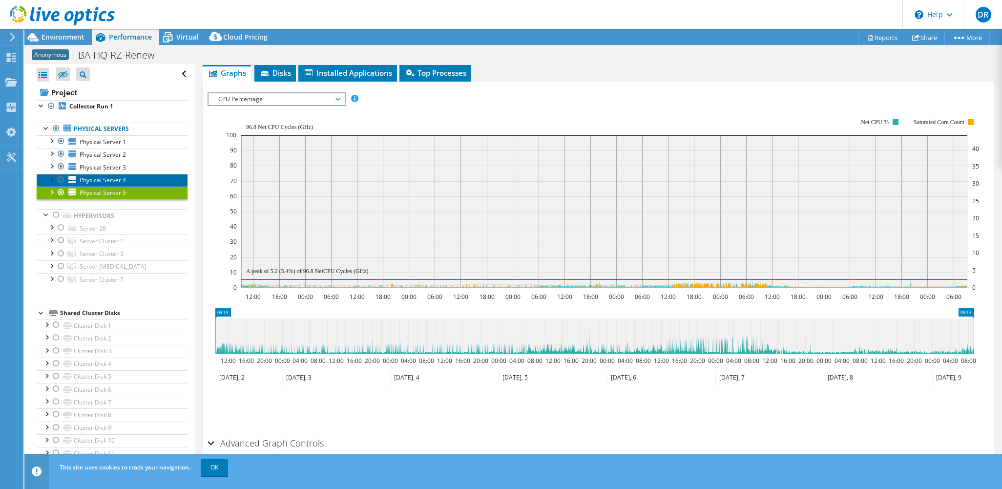
click at [105, 177] on span "Physical Server 4" at bounding box center [103, 180] width 46 height 8
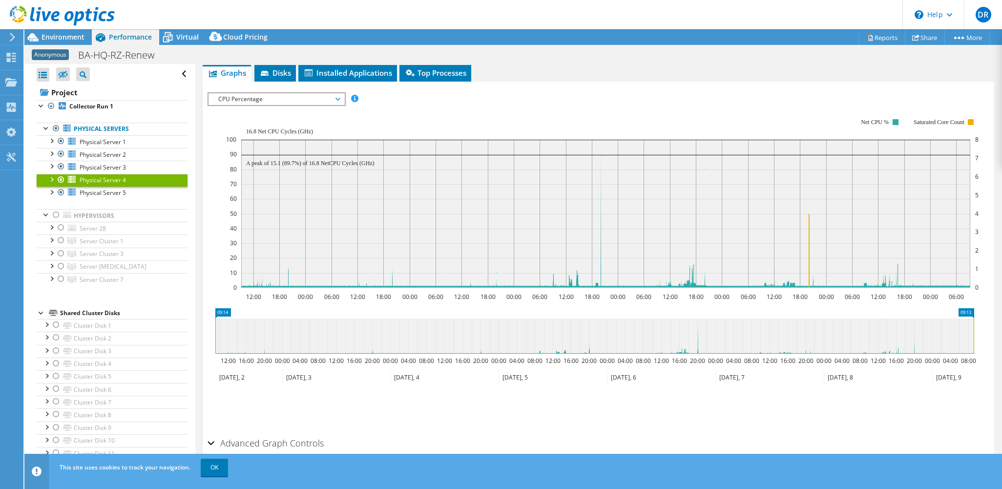
scroll to position [48, 0]
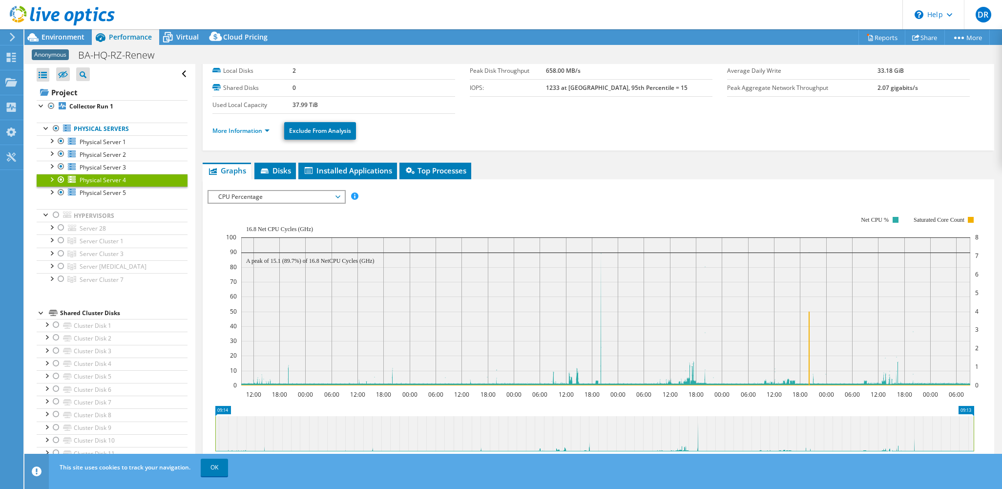
click at [270, 127] on li "More Information" at bounding box center [243, 130] width 63 height 11
click at [268, 129] on link "More Information" at bounding box center [240, 130] width 57 height 8
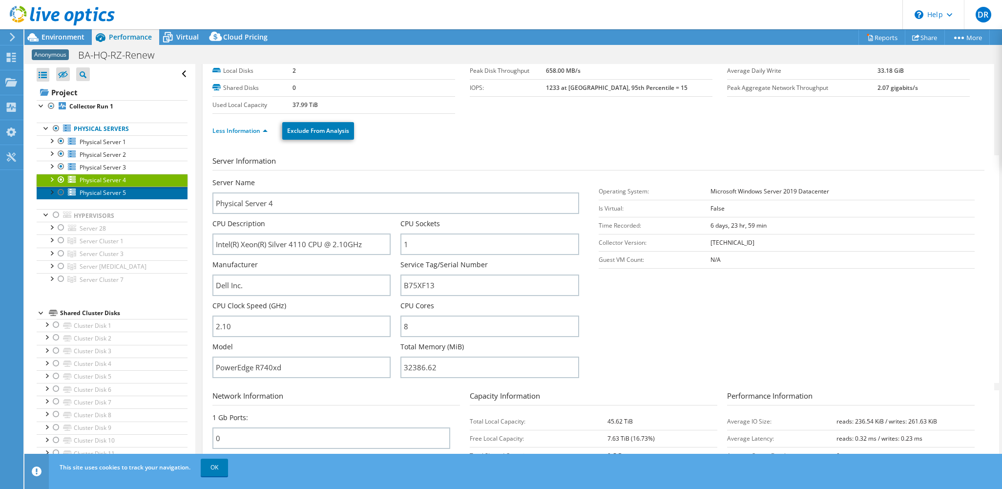
click at [110, 189] on span "Physical Server 5" at bounding box center [103, 192] width 46 height 8
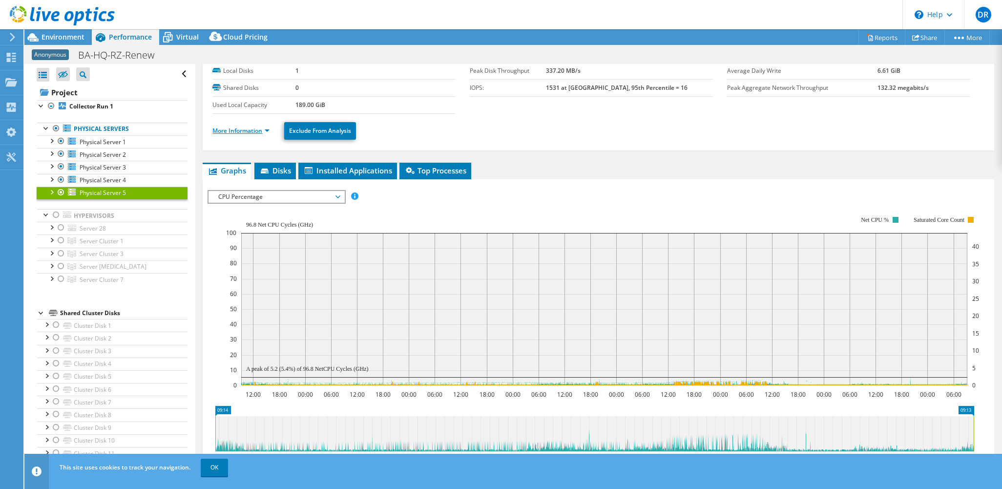
click at [251, 131] on link "More Information" at bounding box center [240, 130] width 57 height 8
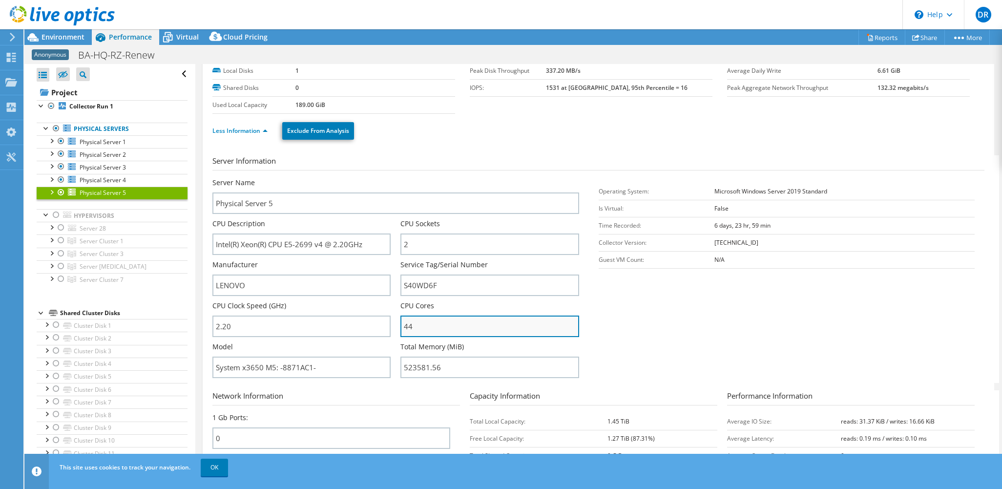
click at [421, 322] on input "44" at bounding box center [489, 325] width 178 height 21
